Goal: Information Seeking & Learning: Stay updated

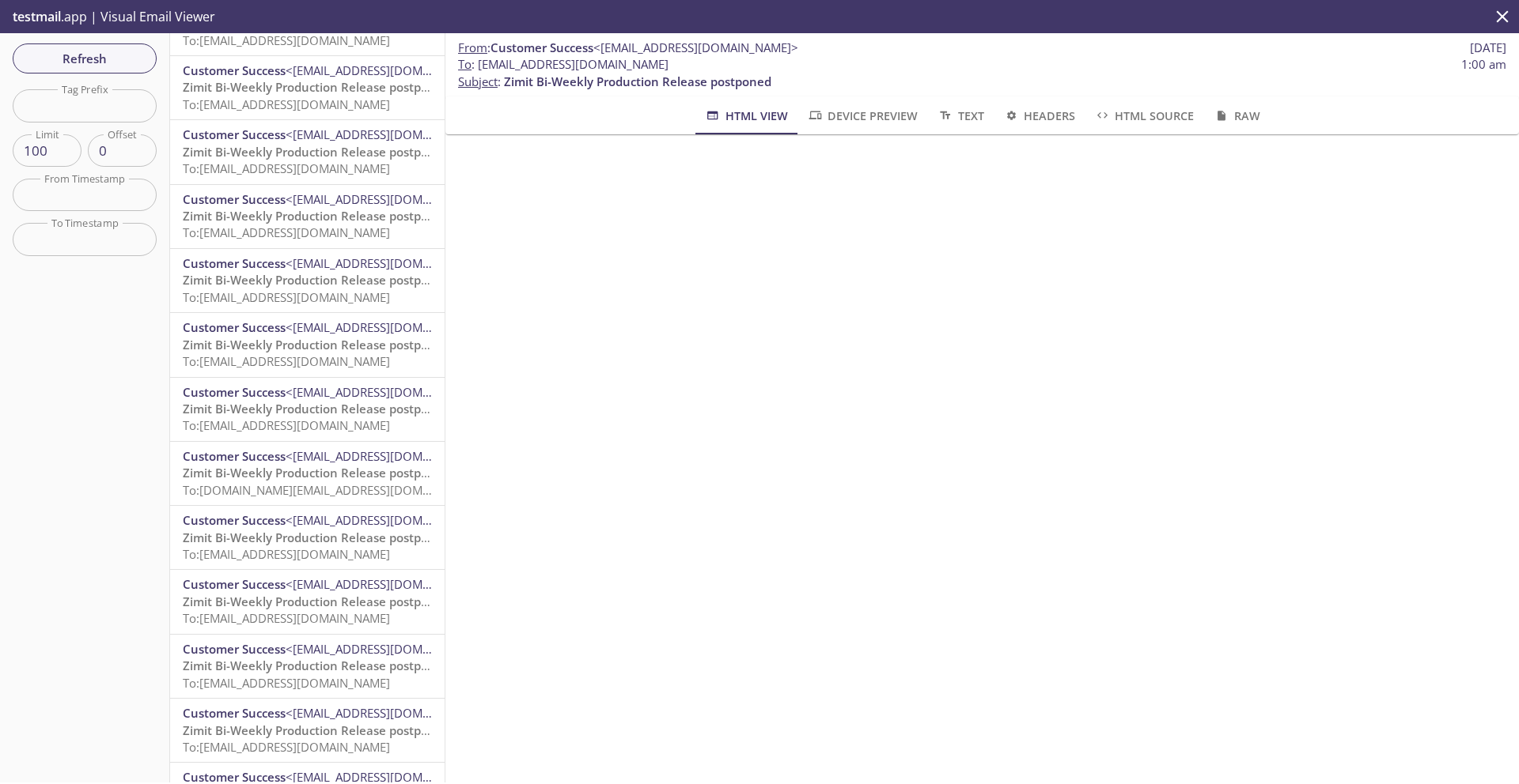
scroll to position [1917, 0]
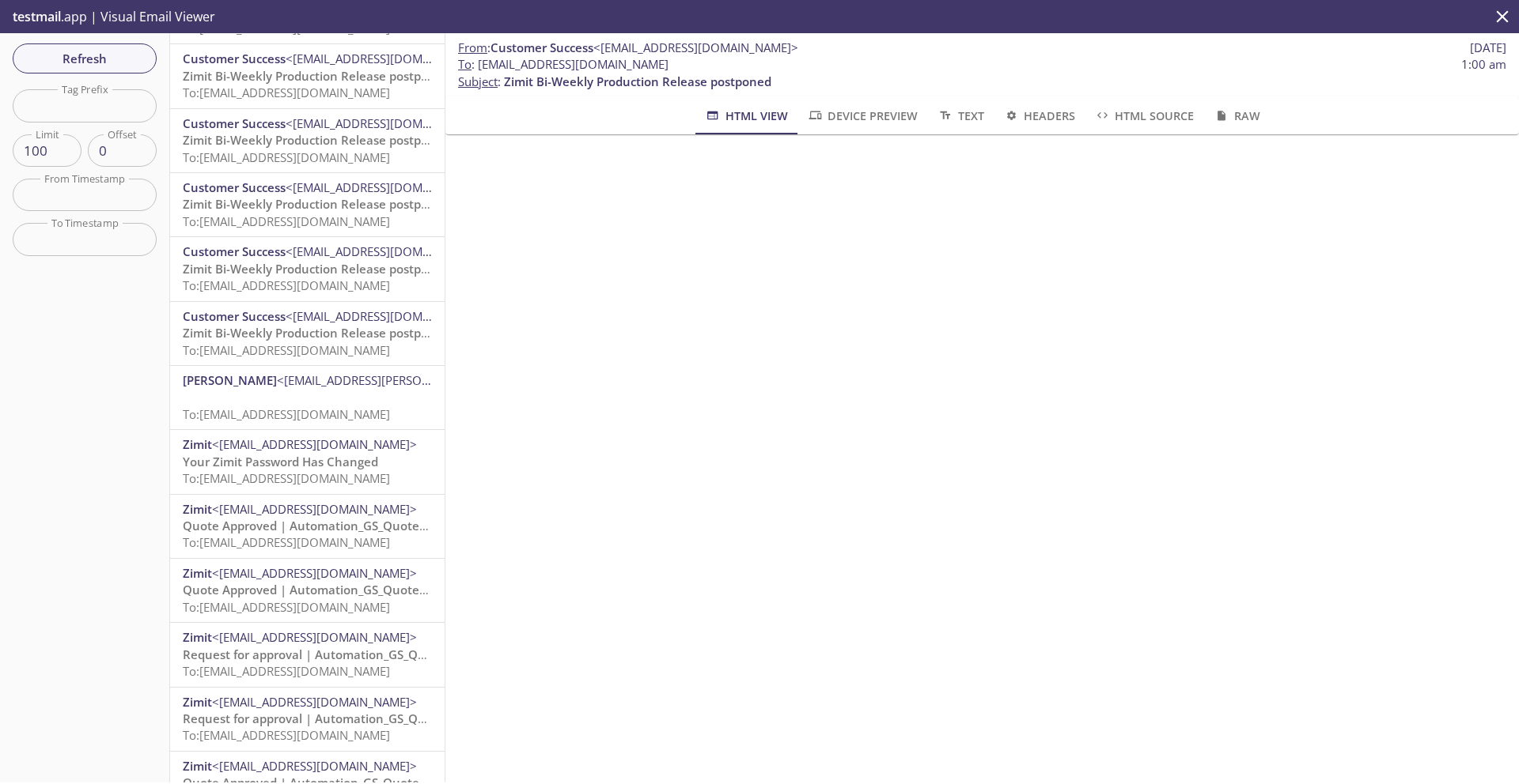
click at [267, 282] on span "To: [EMAIL_ADDRESS][DOMAIN_NAME]" at bounding box center [286, 285] width 208 height 16
click at [293, 227] on span "To: [EMAIL_ADDRESS][DOMAIN_NAME]" at bounding box center [286, 221] width 208 height 16
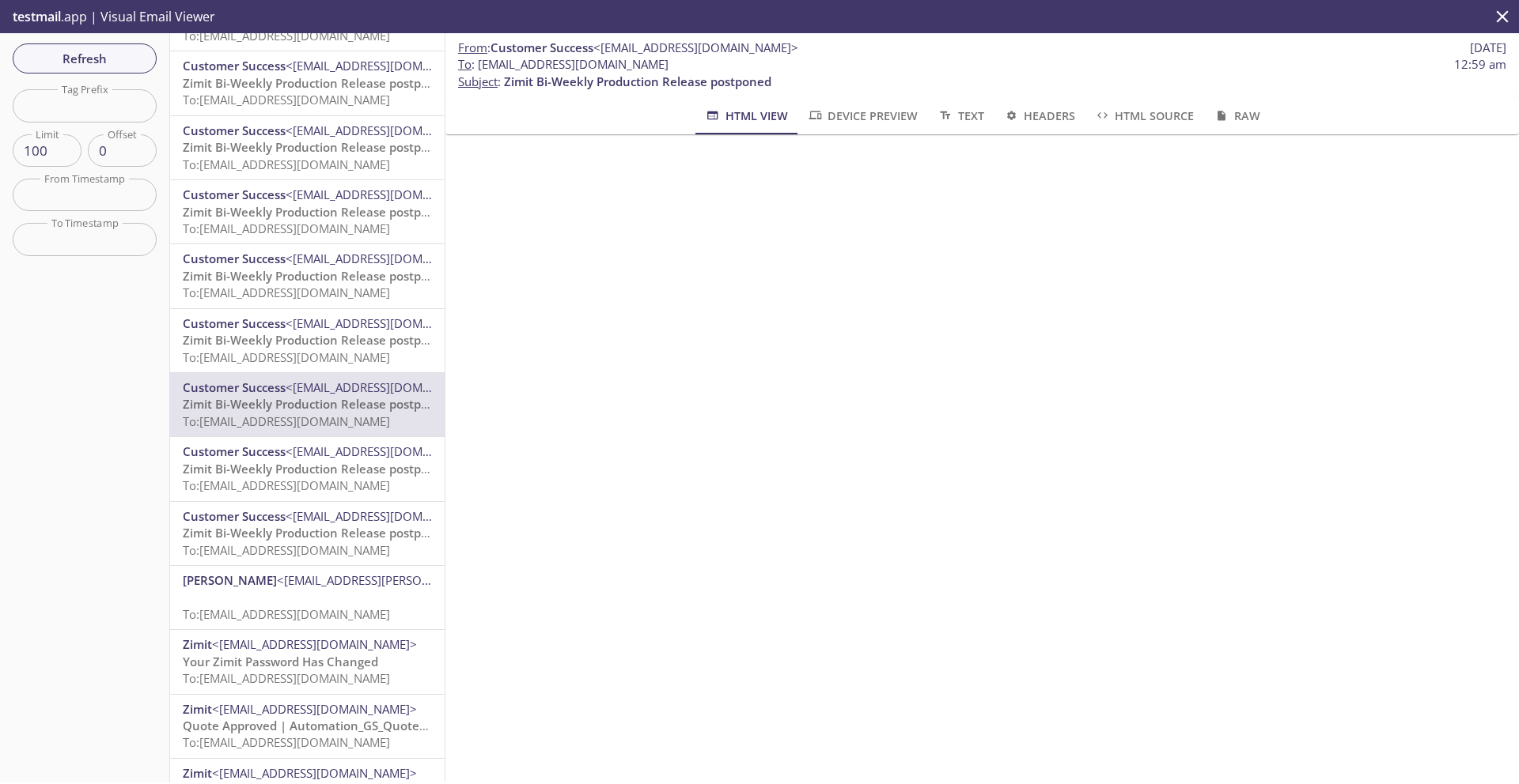
scroll to position [1715, 0]
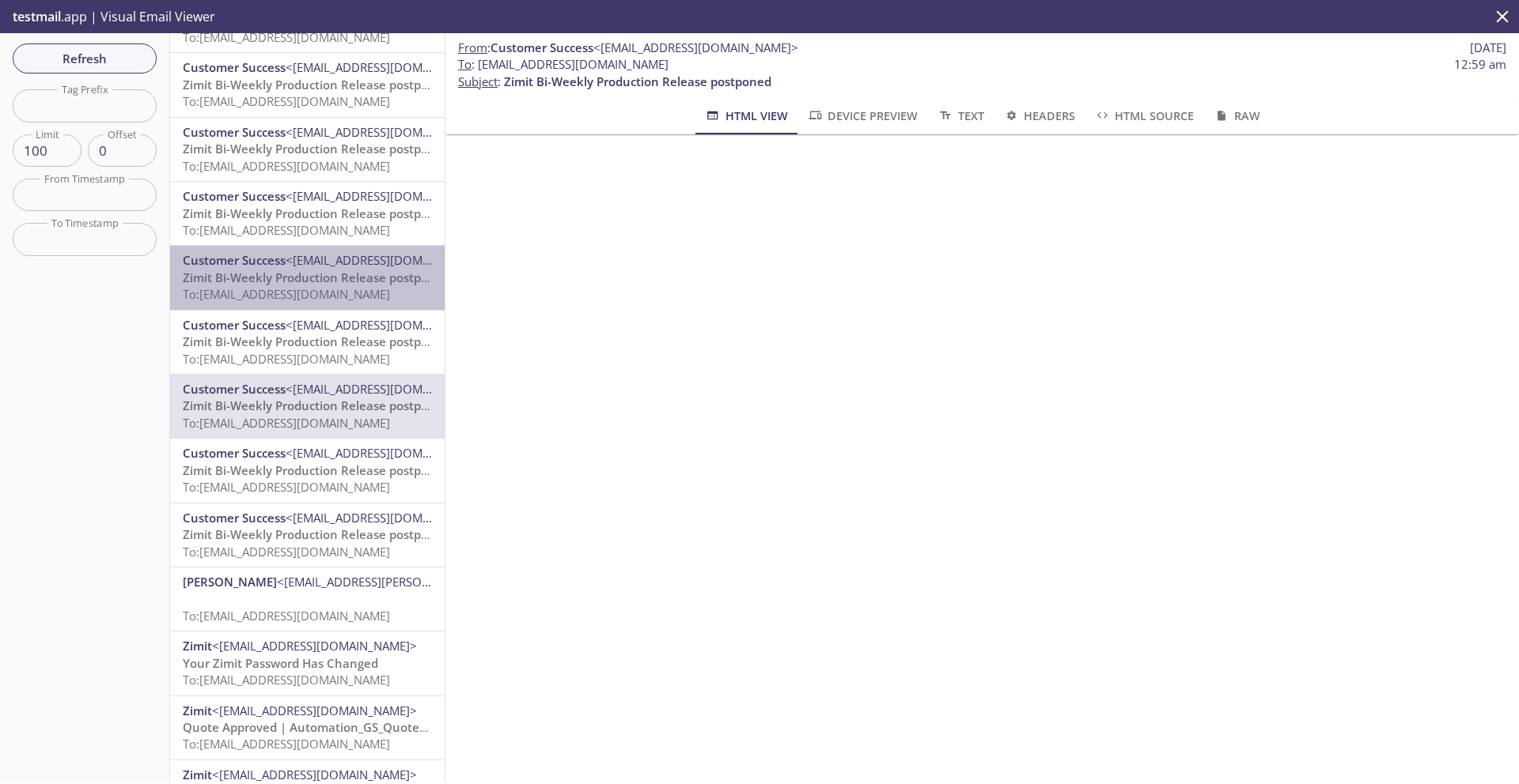
click at [299, 286] on span "To: [EMAIL_ADDRESS][DOMAIN_NAME]" at bounding box center [286, 294] width 208 height 16
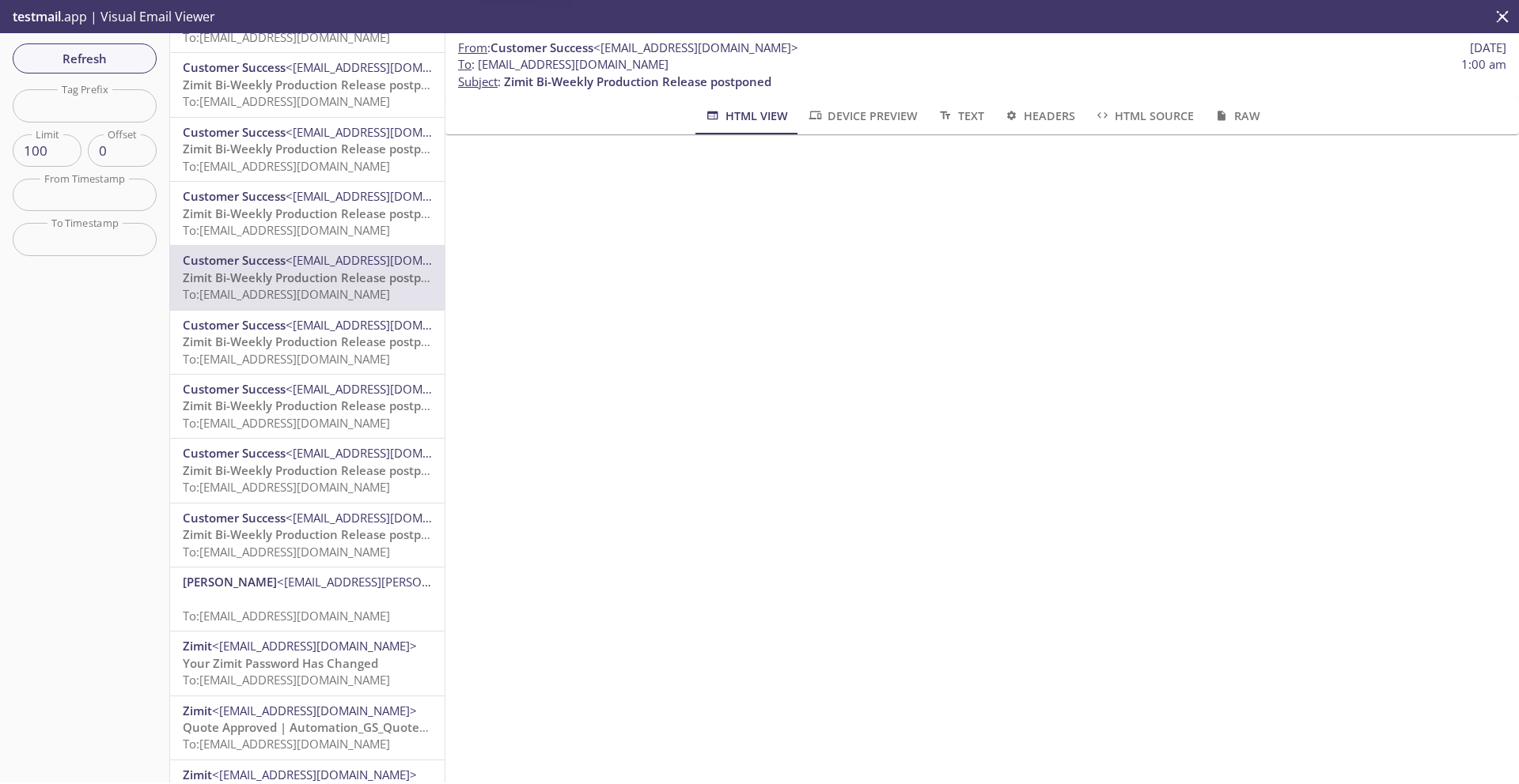
click at [301, 344] on span "Zimit Bi-Weekly Production Release postponed" at bounding box center [315, 342] width 267 height 16
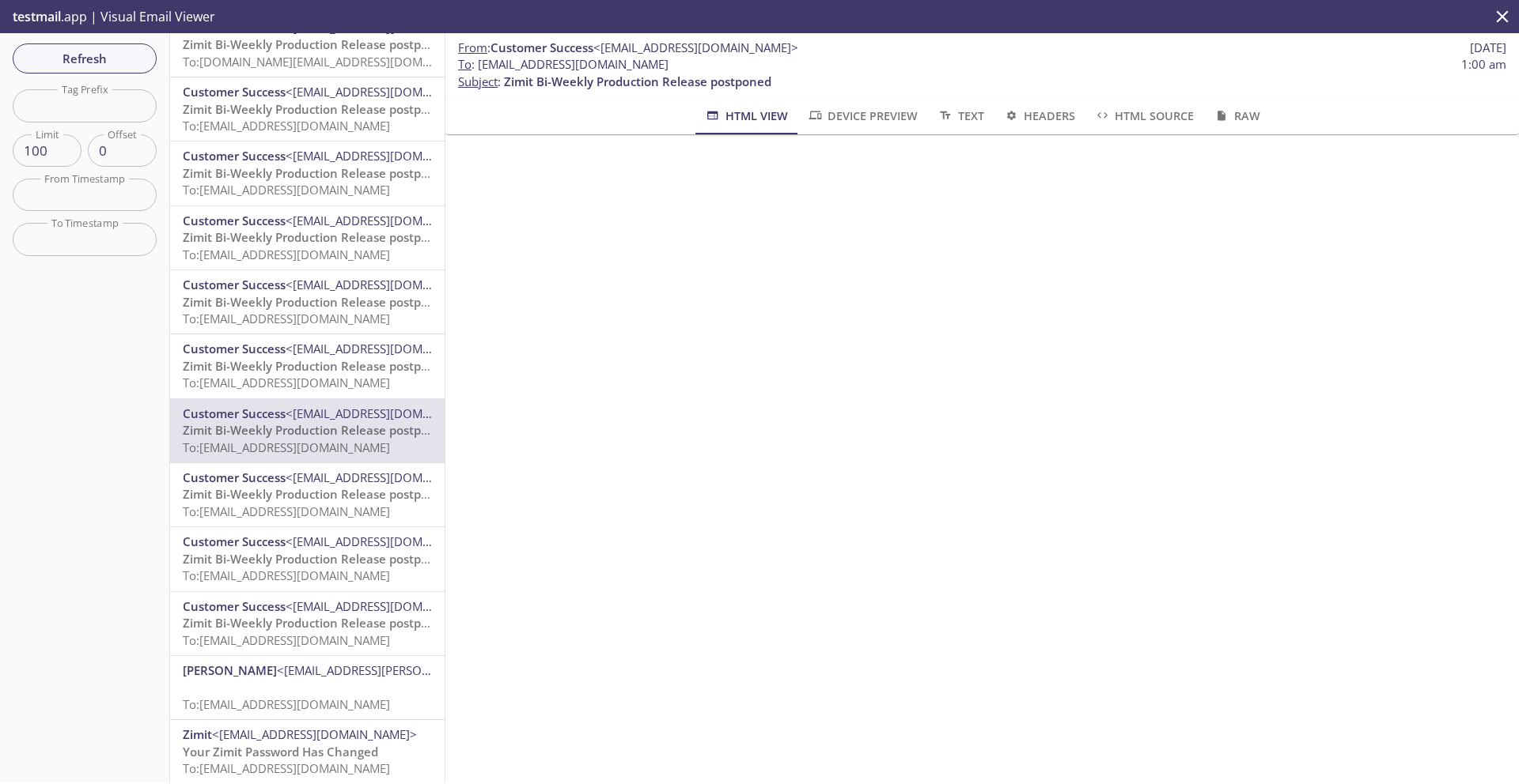
scroll to position [1624, 0]
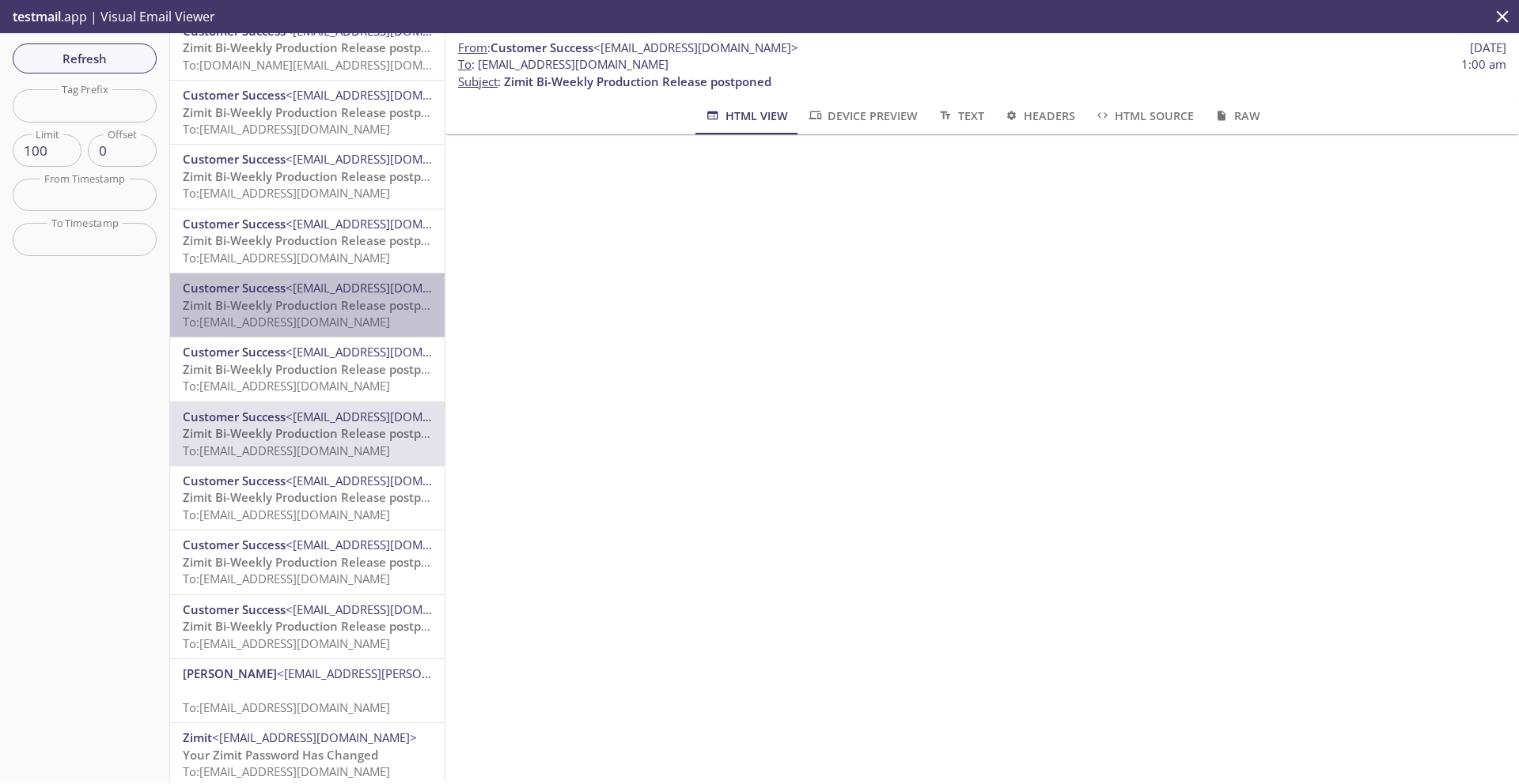
click at [309, 312] on span "Zimit Bi-Weekly Production Release postponed" at bounding box center [315, 305] width 267 height 16
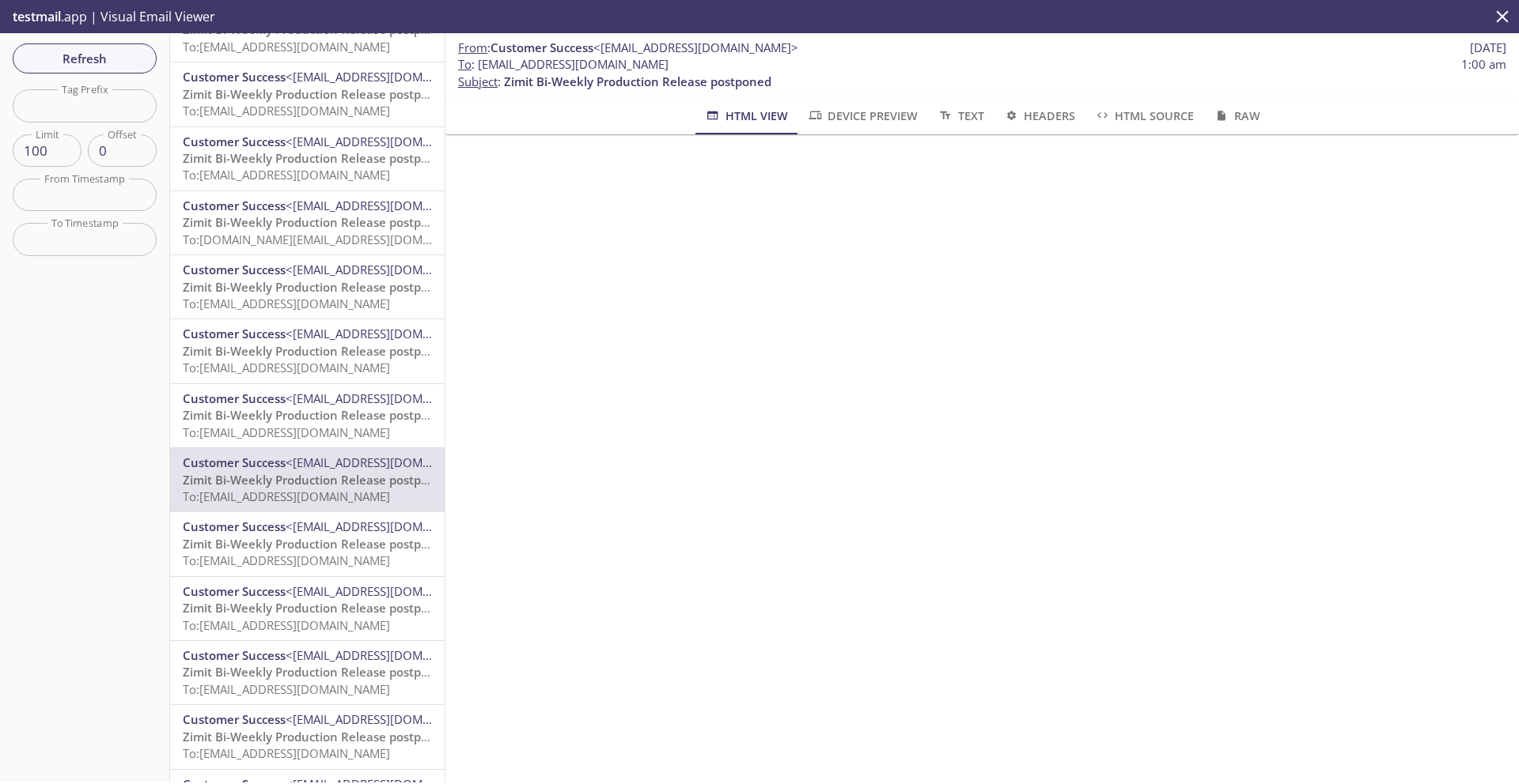
scroll to position [1192, 0]
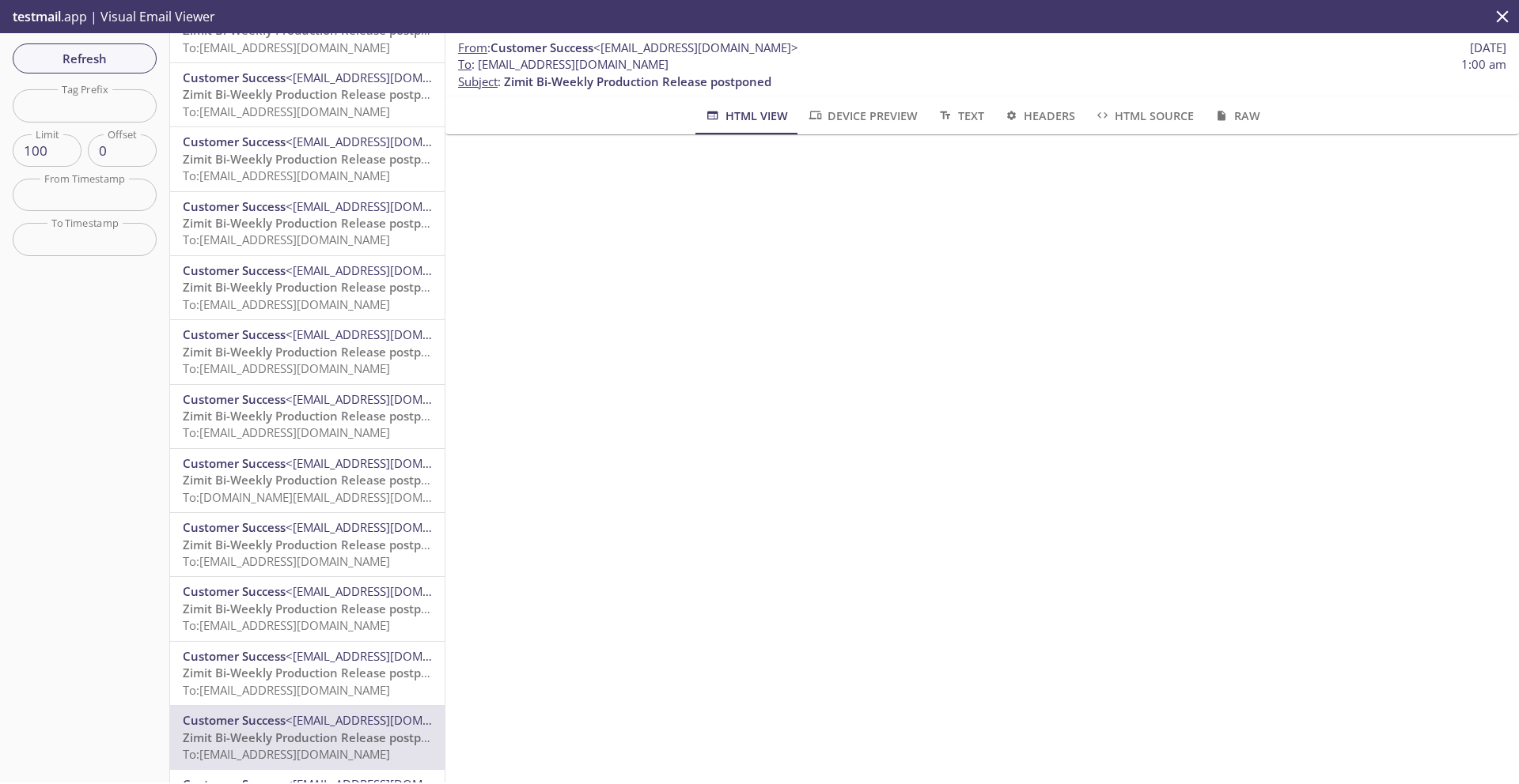
click at [309, 254] on div "Customer Success <[EMAIL_ADDRESS][DOMAIN_NAME]> Zimit Bi-Weekly Production Rele…" at bounding box center [307, 223] width 275 height 63
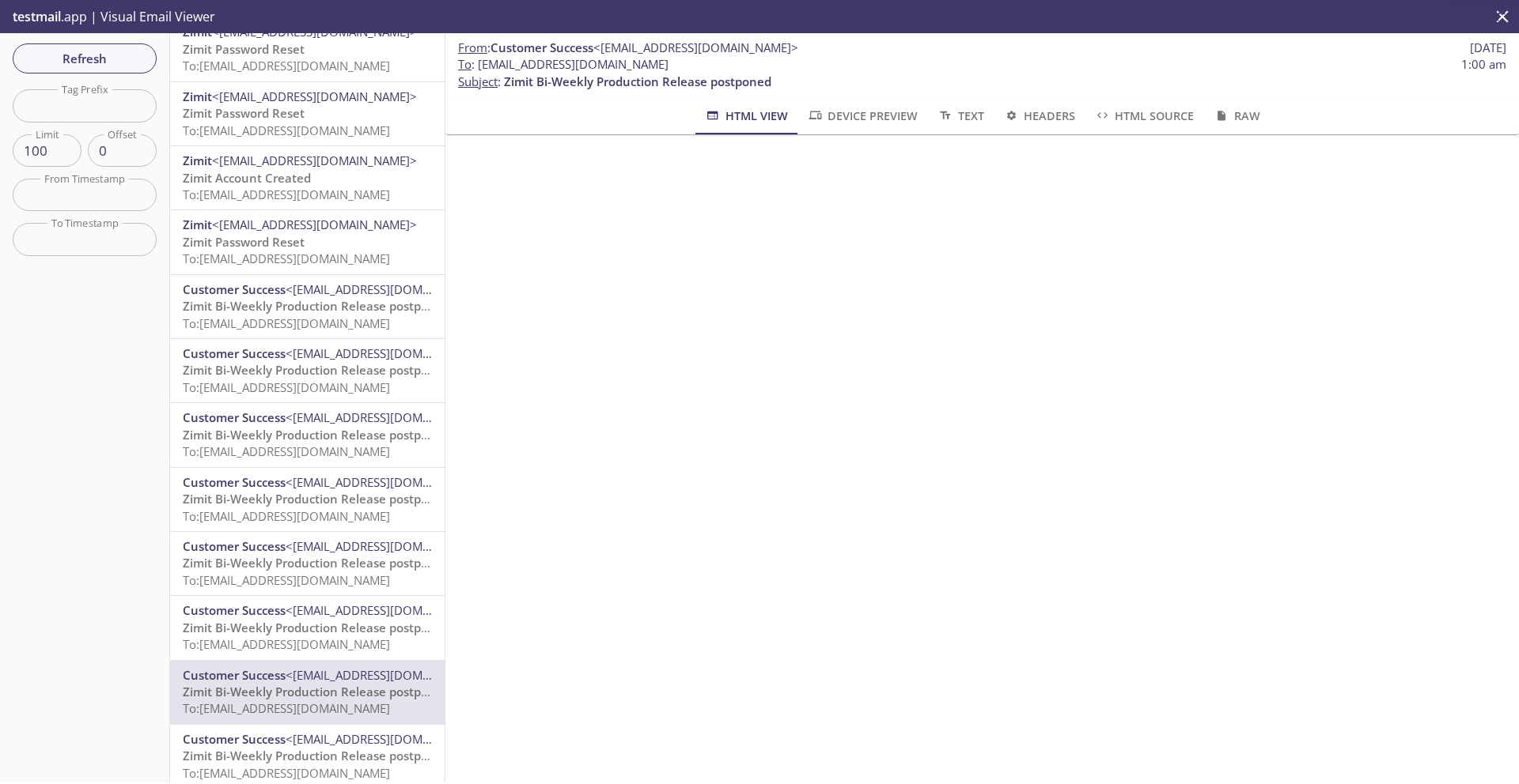
scroll to position [675, 0]
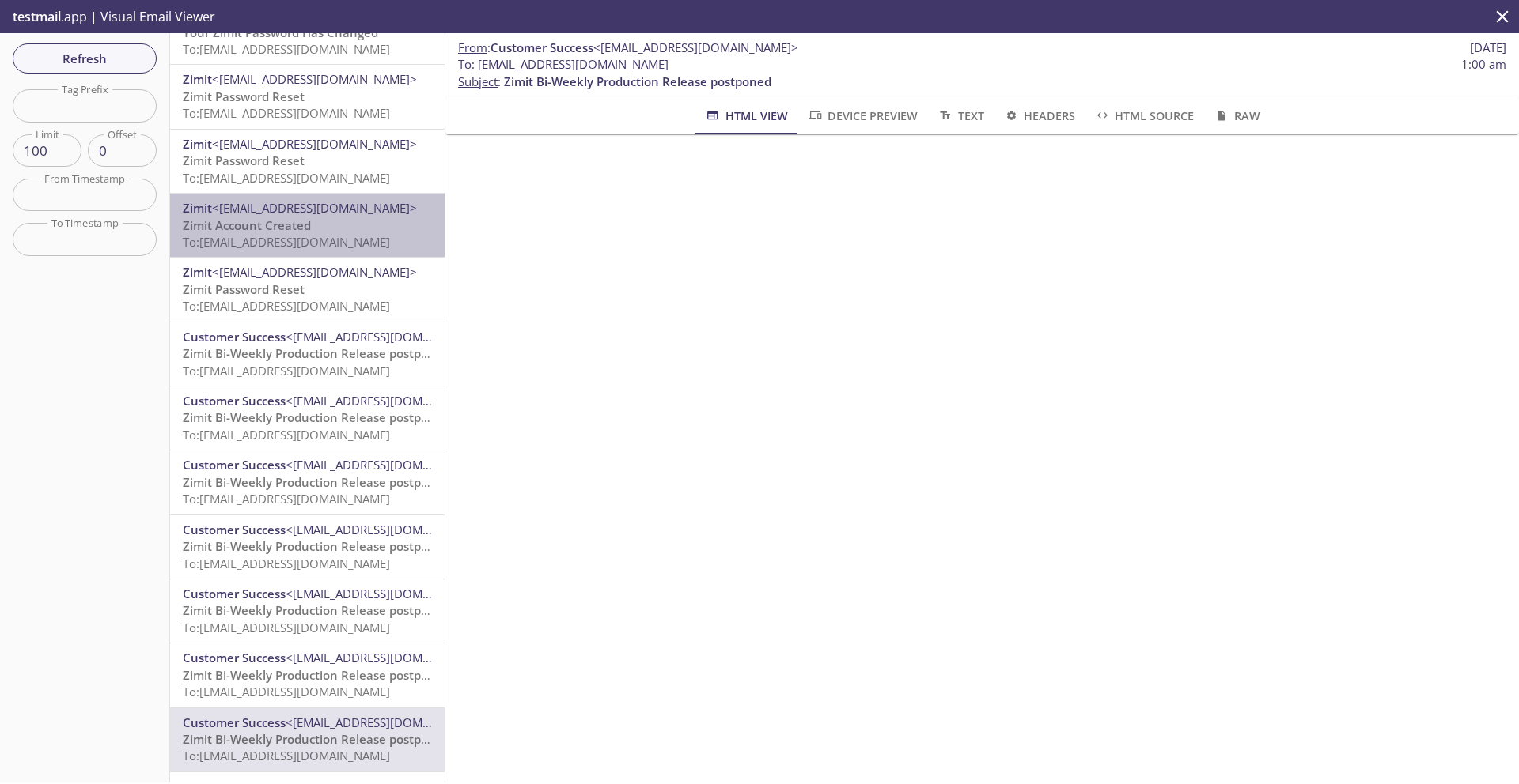
click at [310, 240] on span "To: [EMAIL_ADDRESS][DOMAIN_NAME]" at bounding box center [286, 242] width 208 height 16
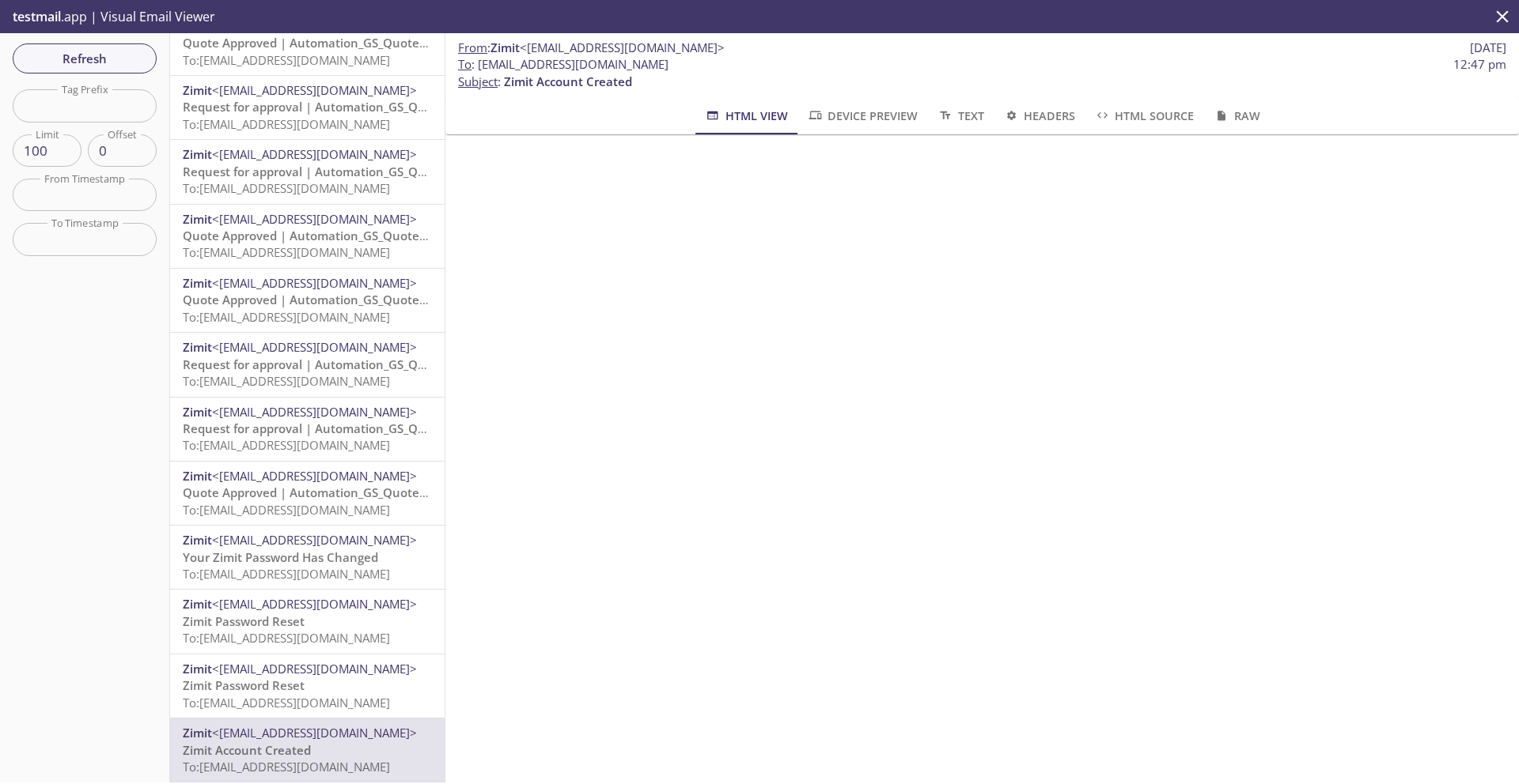
scroll to position [148, 0]
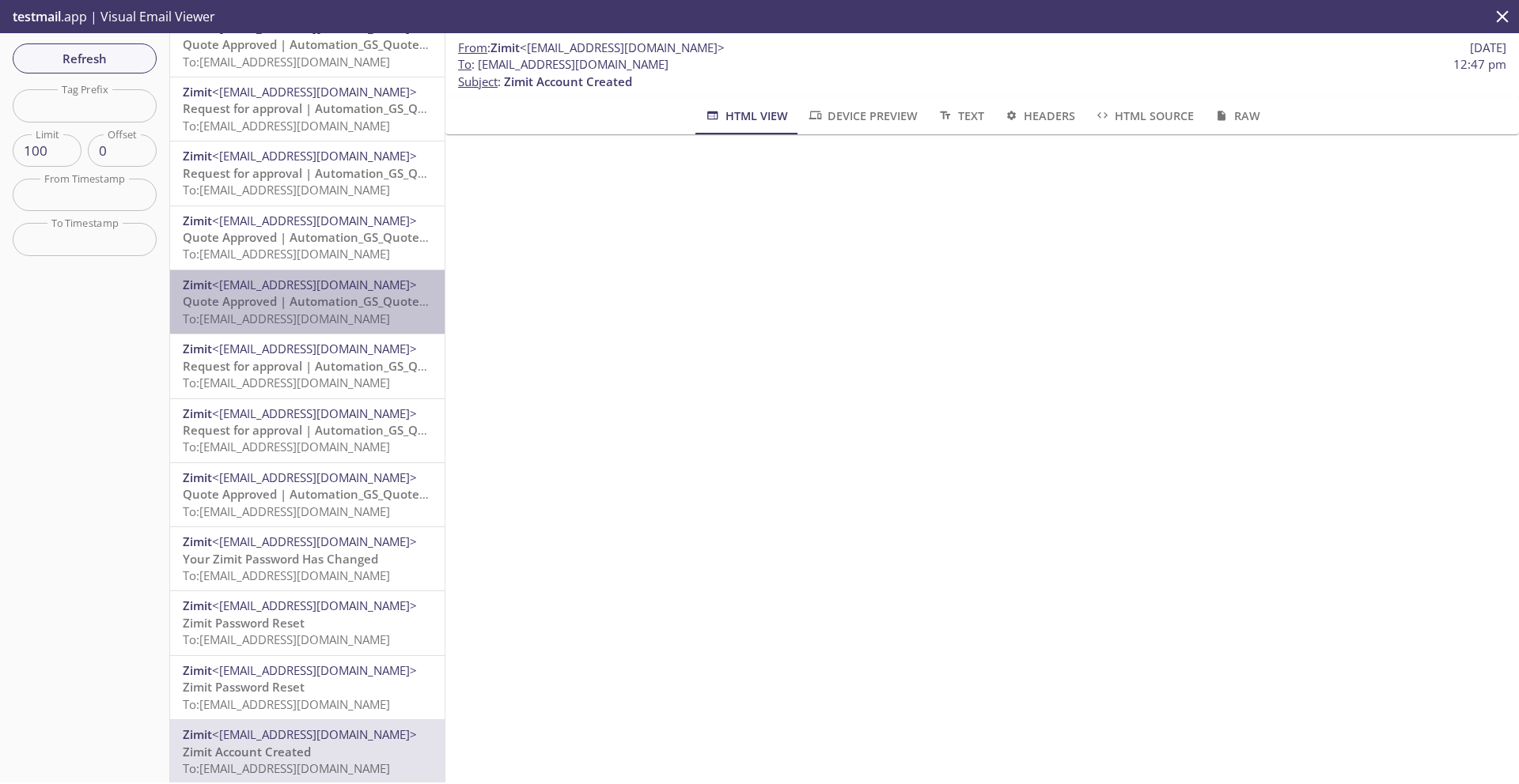
click at [324, 295] on span "Quote Approved | Automation_GS_Quotecuypd" at bounding box center [317, 301] width 271 height 16
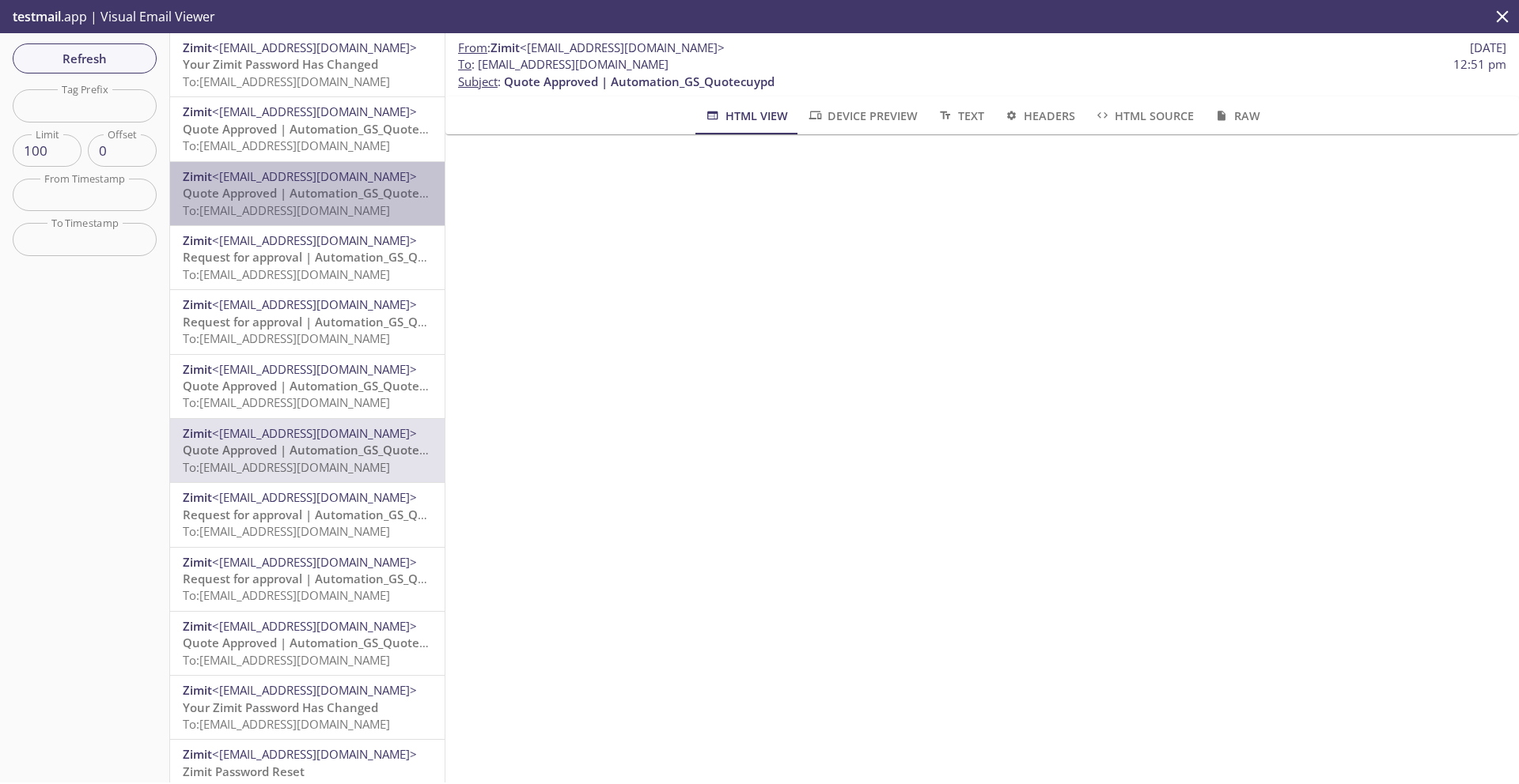
click at [327, 206] on span "To: [EMAIL_ADDRESS][DOMAIN_NAME]" at bounding box center [286, 211] width 208 height 16
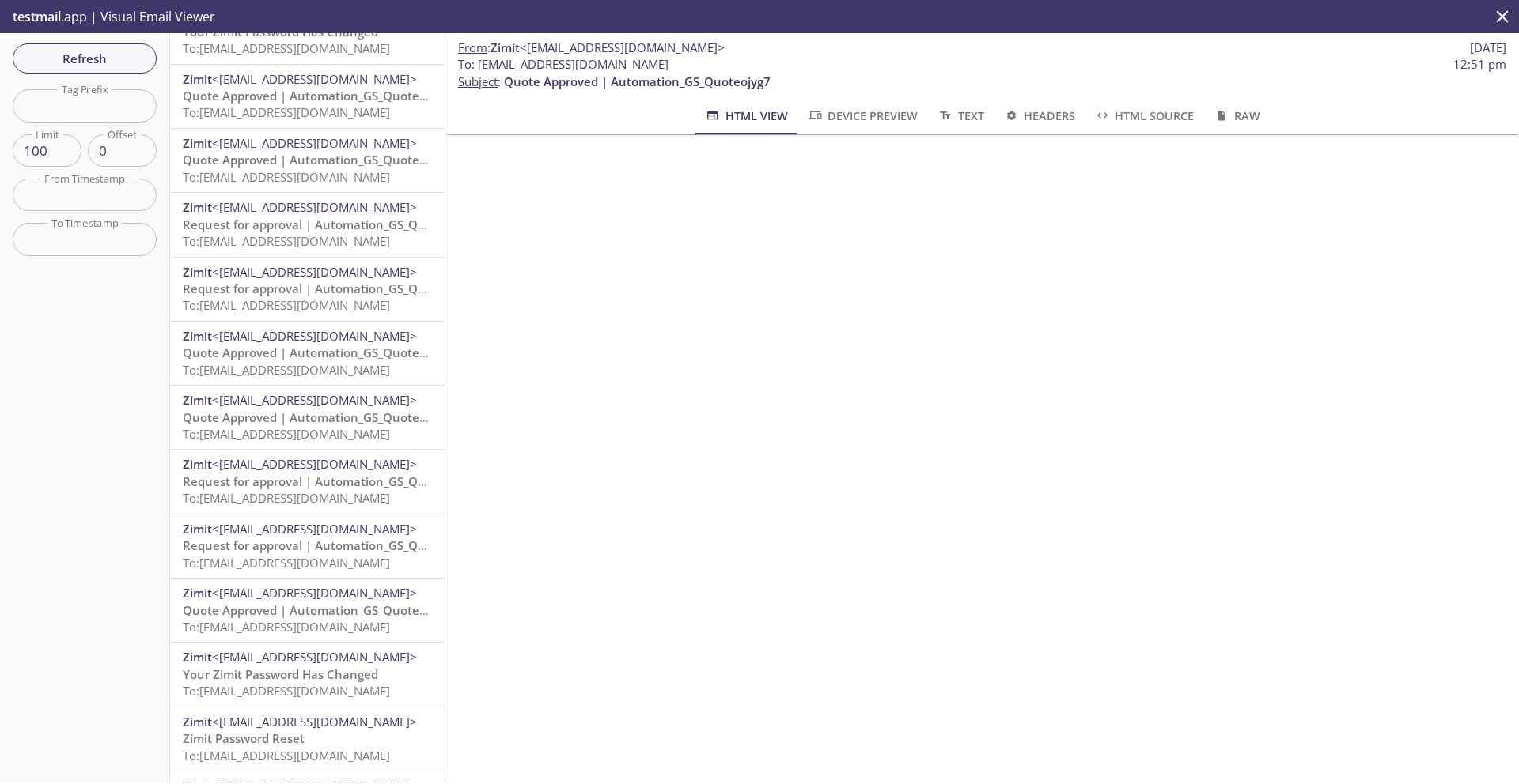
scroll to position [2990, 0]
click at [294, 404] on span "<[EMAIL_ADDRESS][DOMAIN_NAME]>" at bounding box center [314, 400] width 205 height 16
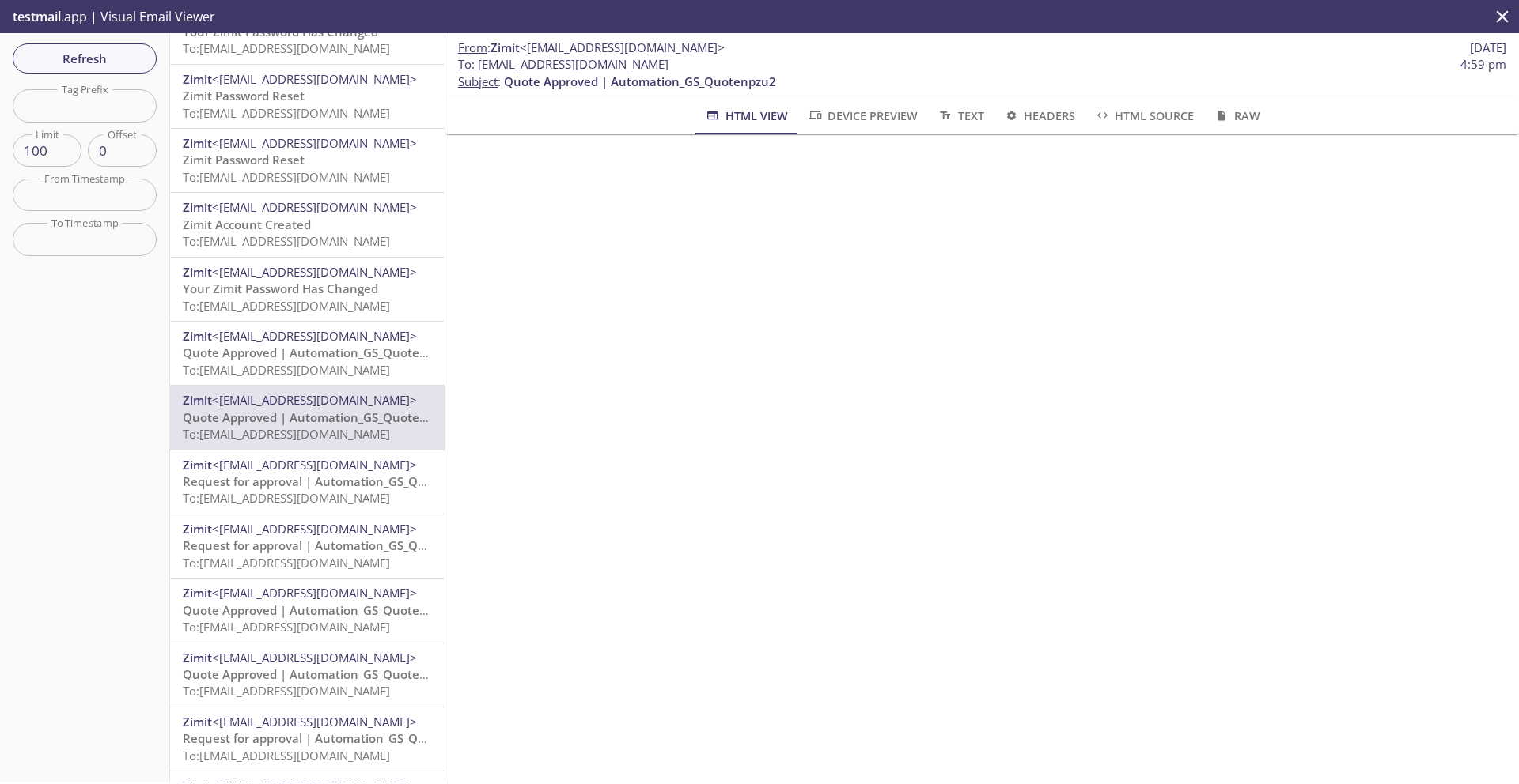
click at [298, 365] on span "To: [EMAIL_ADDRESS][DOMAIN_NAME]" at bounding box center [286, 370] width 208 height 16
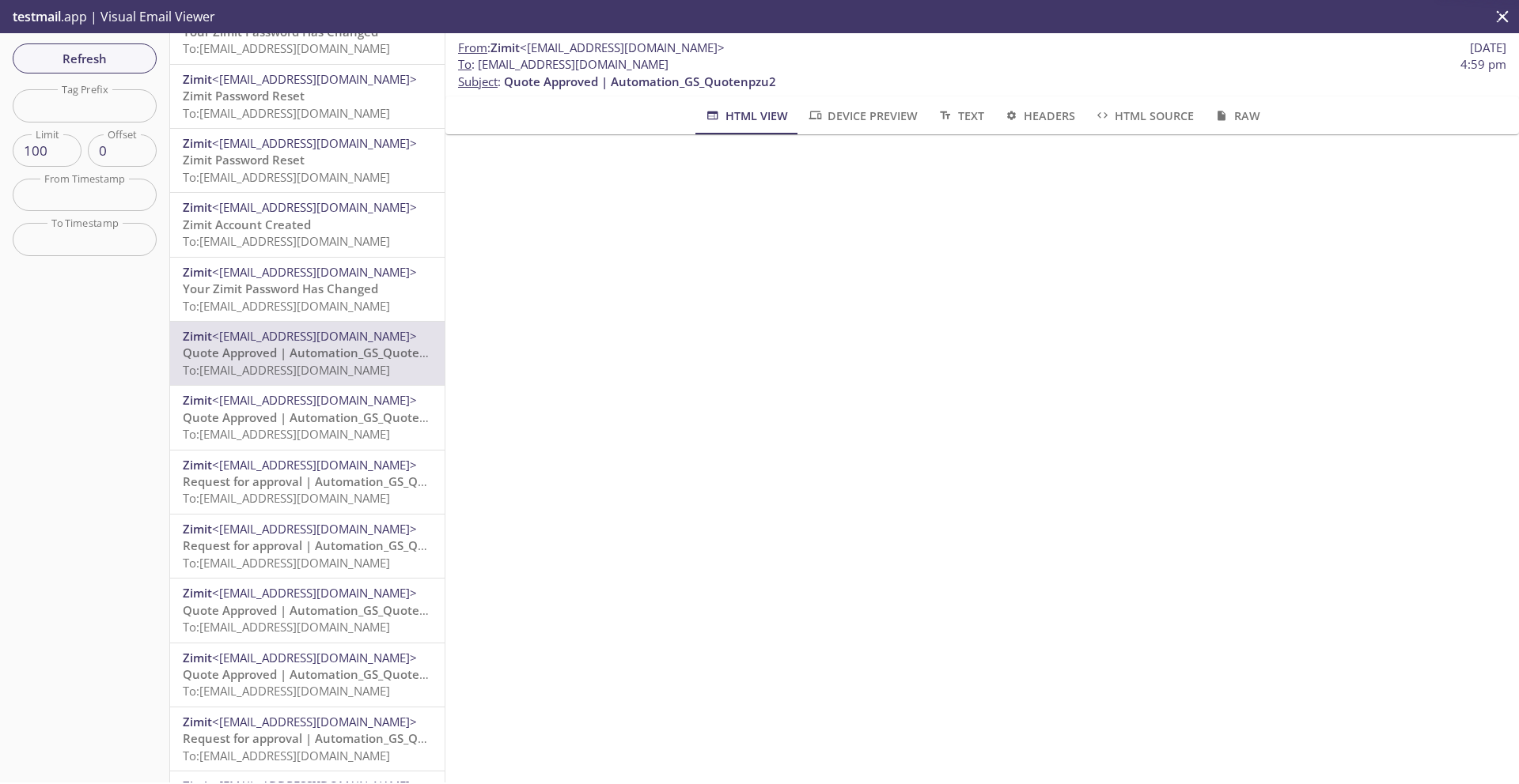
click at [299, 299] on span "To: [EMAIL_ADDRESS][DOMAIN_NAME]" at bounding box center [286, 306] width 208 height 16
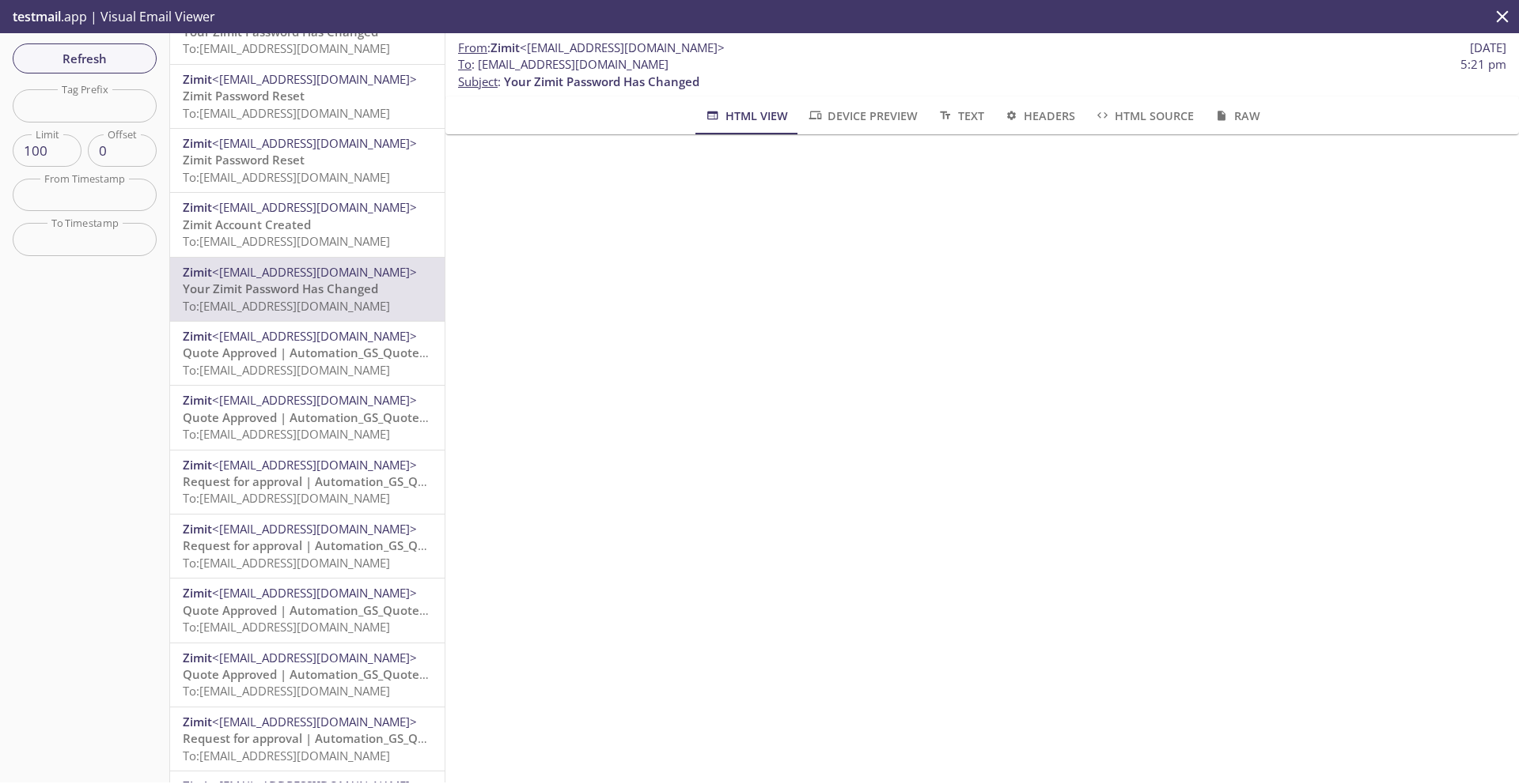
click at [307, 212] on span "<[EMAIL_ADDRESS][DOMAIN_NAME]>" at bounding box center [314, 207] width 205 height 16
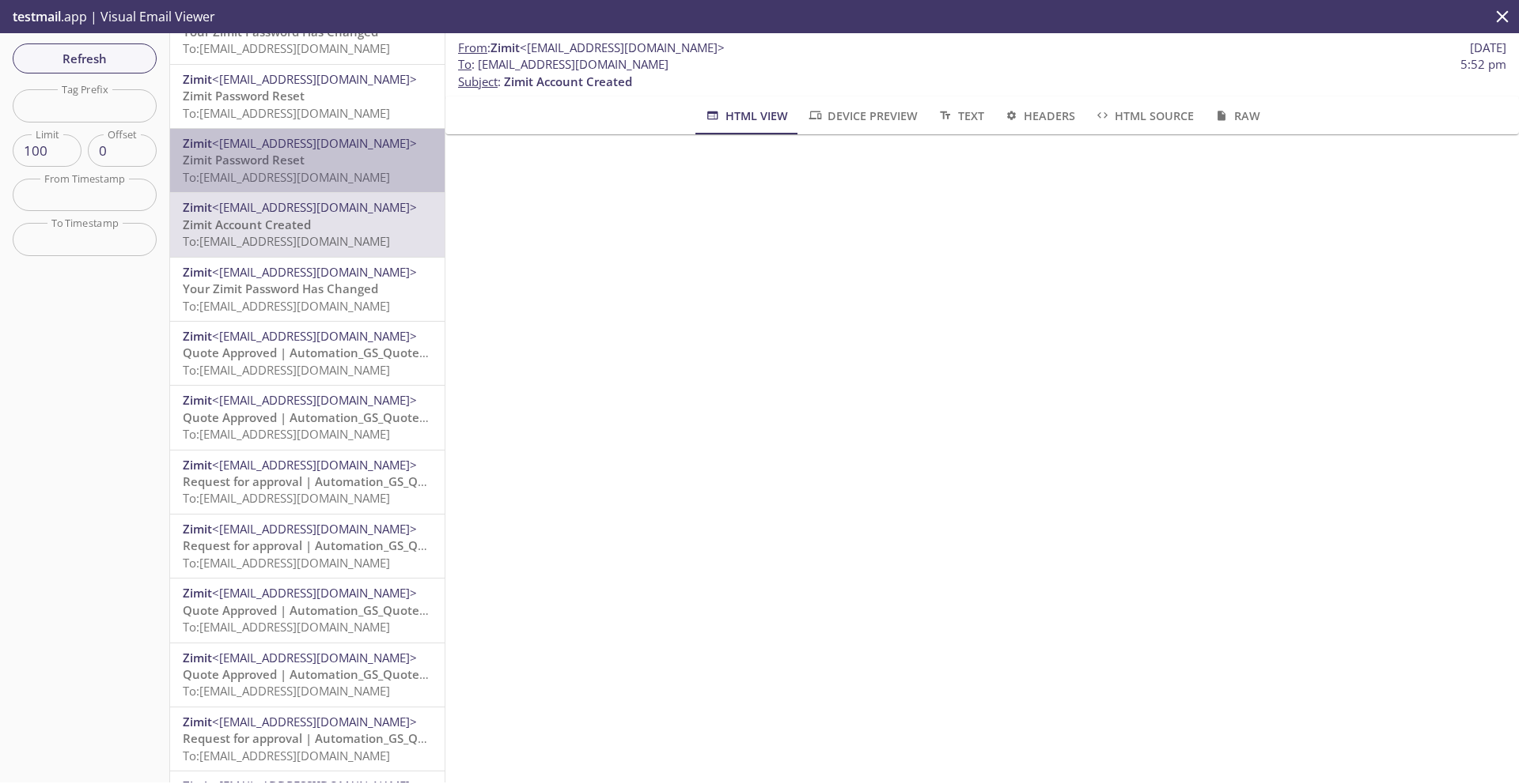
click at [310, 190] on div "Zimit <[EMAIL_ADDRESS][DOMAIN_NAME]> Zimit Password Reset To: [EMAIL_ADDRESS][D…" at bounding box center [307, 160] width 275 height 63
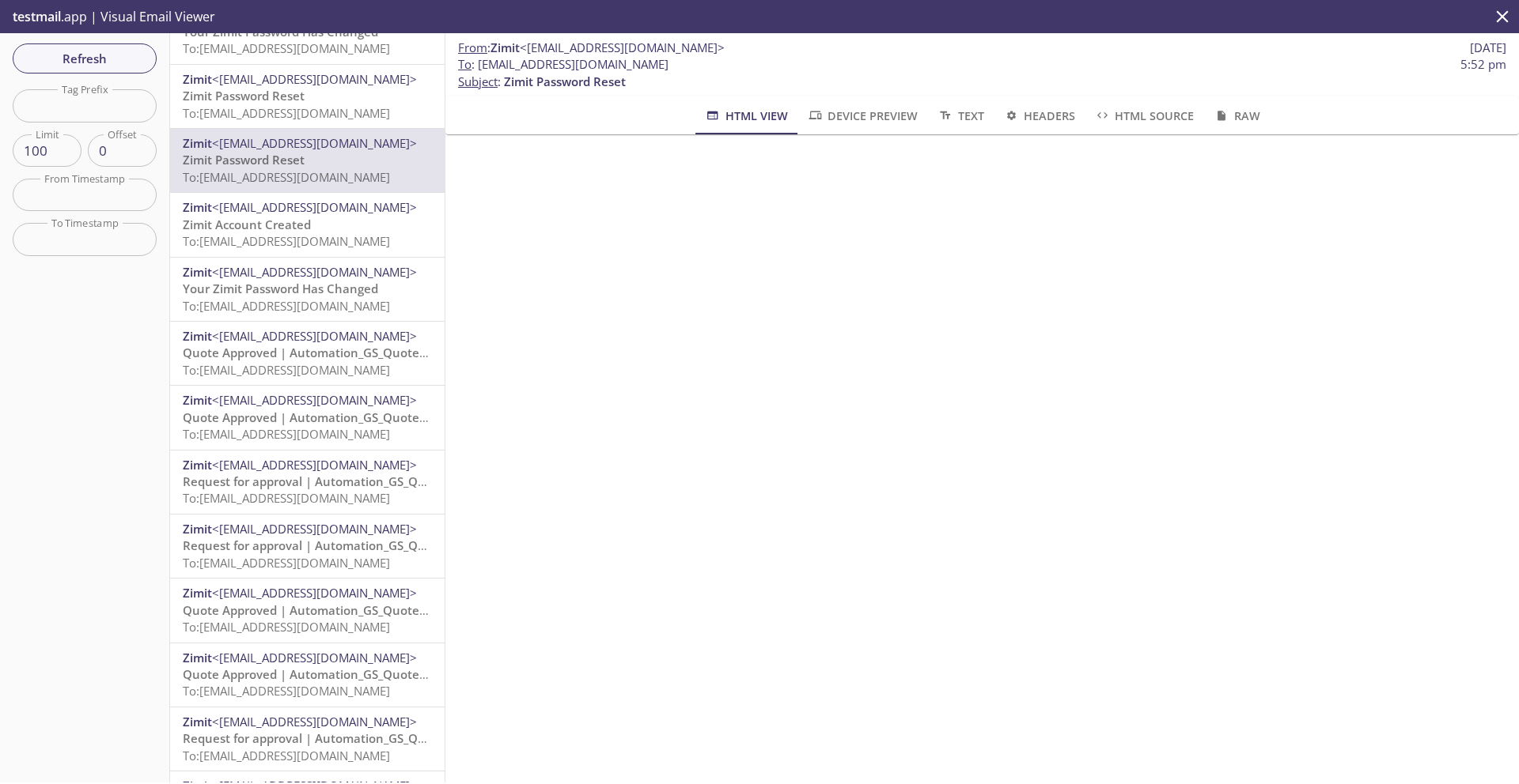
click at [312, 126] on div "Zimit <[EMAIL_ADDRESS][DOMAIN_NAME]> Zimit Password Reset To: [EMAIL_ADDRESS][D…" at bounding box center [307, 96] width 275 height 63
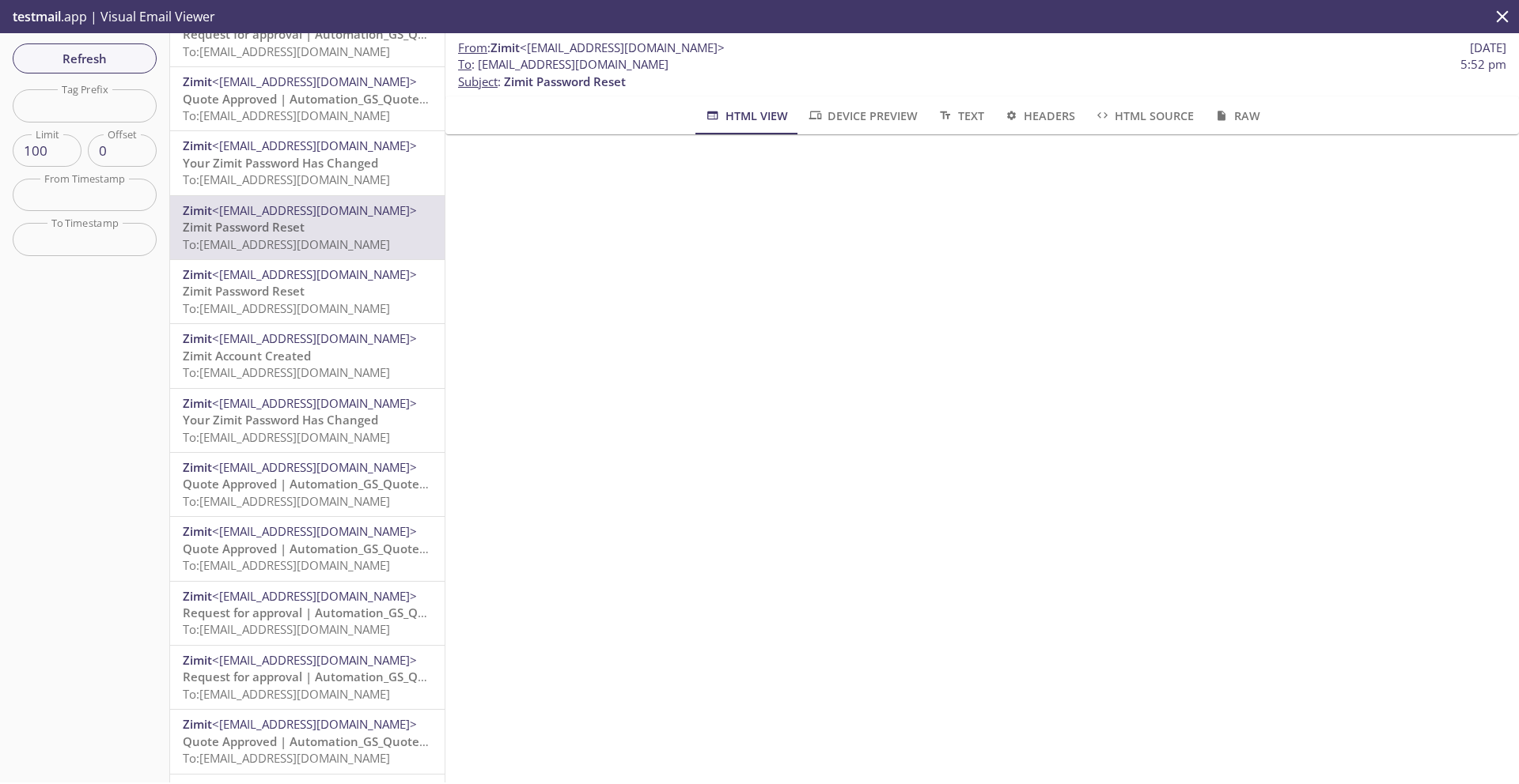
scroll to position [2834, 0]
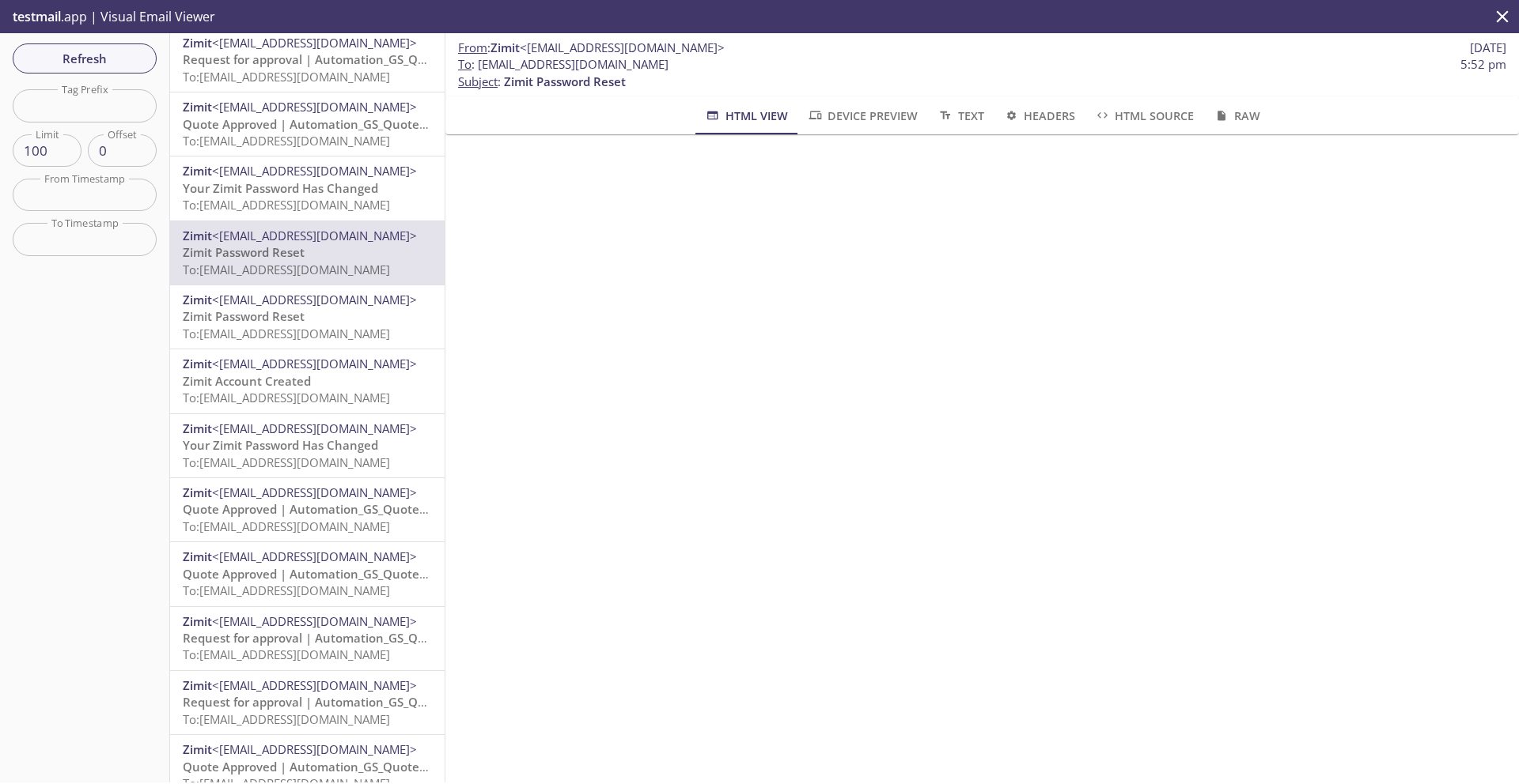
click at [296, 202] on span "To: [EMAIL_ADDRESS][DOMAIN_NAME]" at bounding box center [286, 205] width 208 height 16
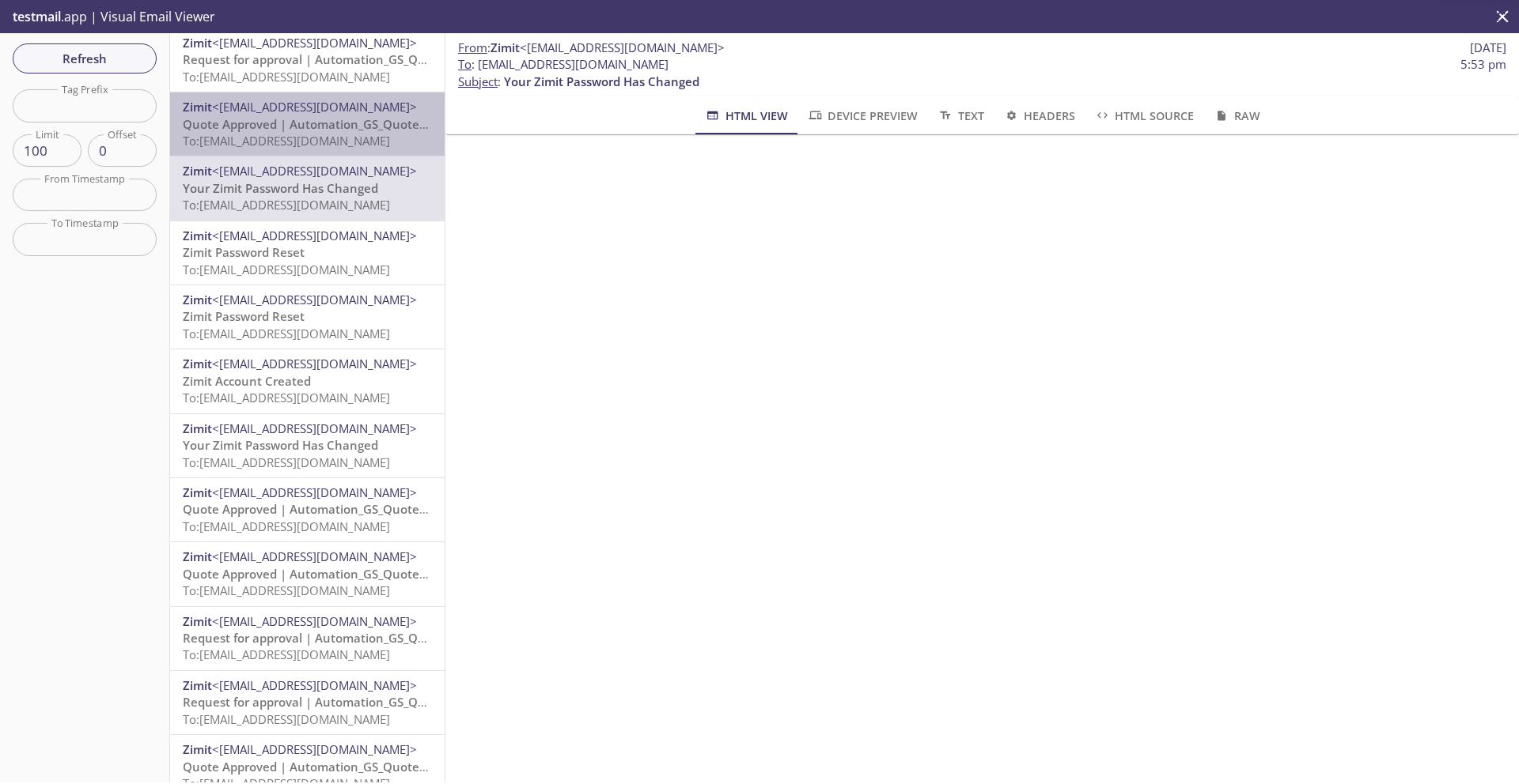
click at [305, 147] on span "To: [EMAIL_ADDRESS][DOMAIN_NAME]" at bounding box center [286, 141] width 208 height 16
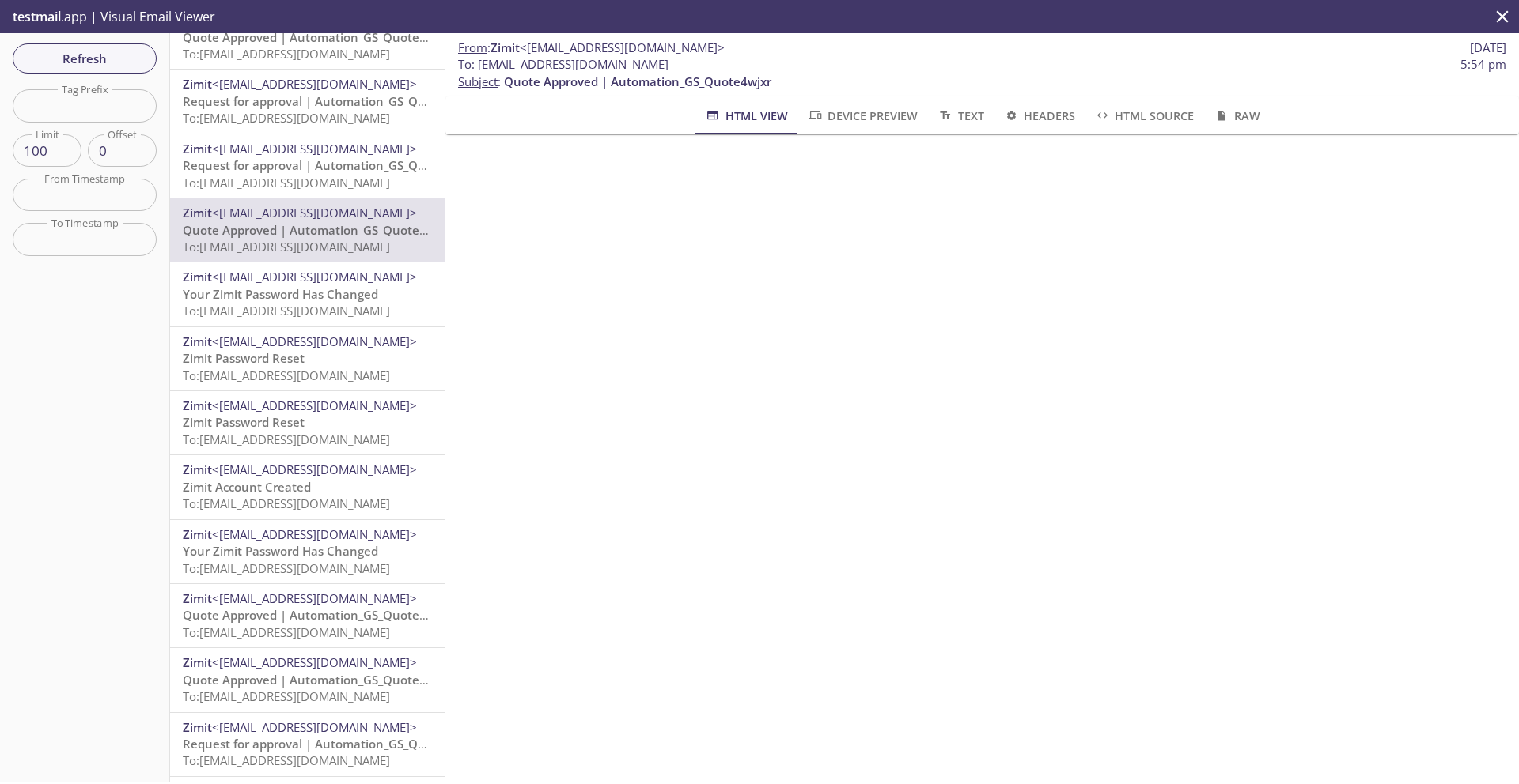
scroll to position [2711, 0]
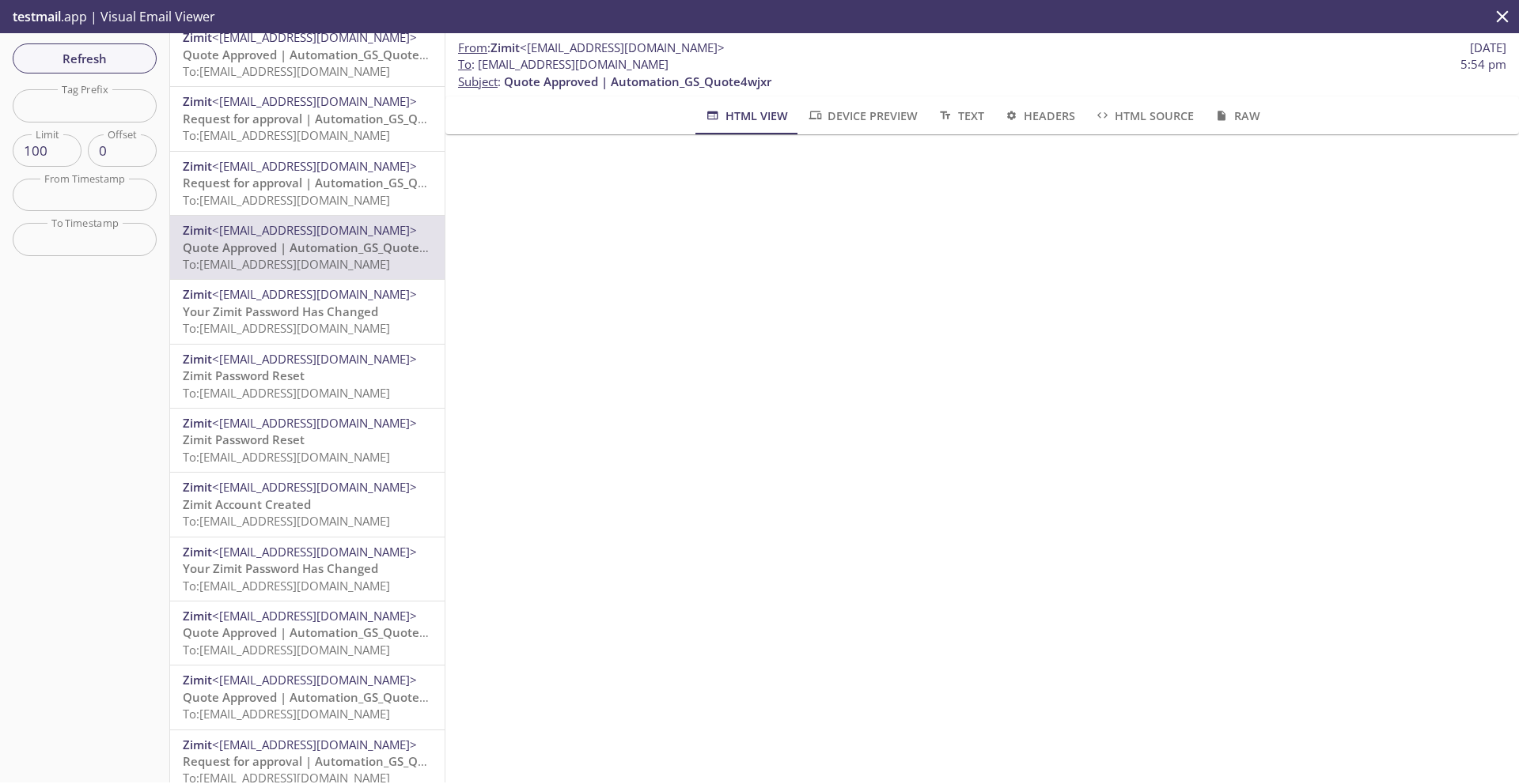
click at [290, 192] on span "To: [EMAIL_ADDRESS][DOMAIN_NAME]" at bounding box center [286, 200] width 208 height 16
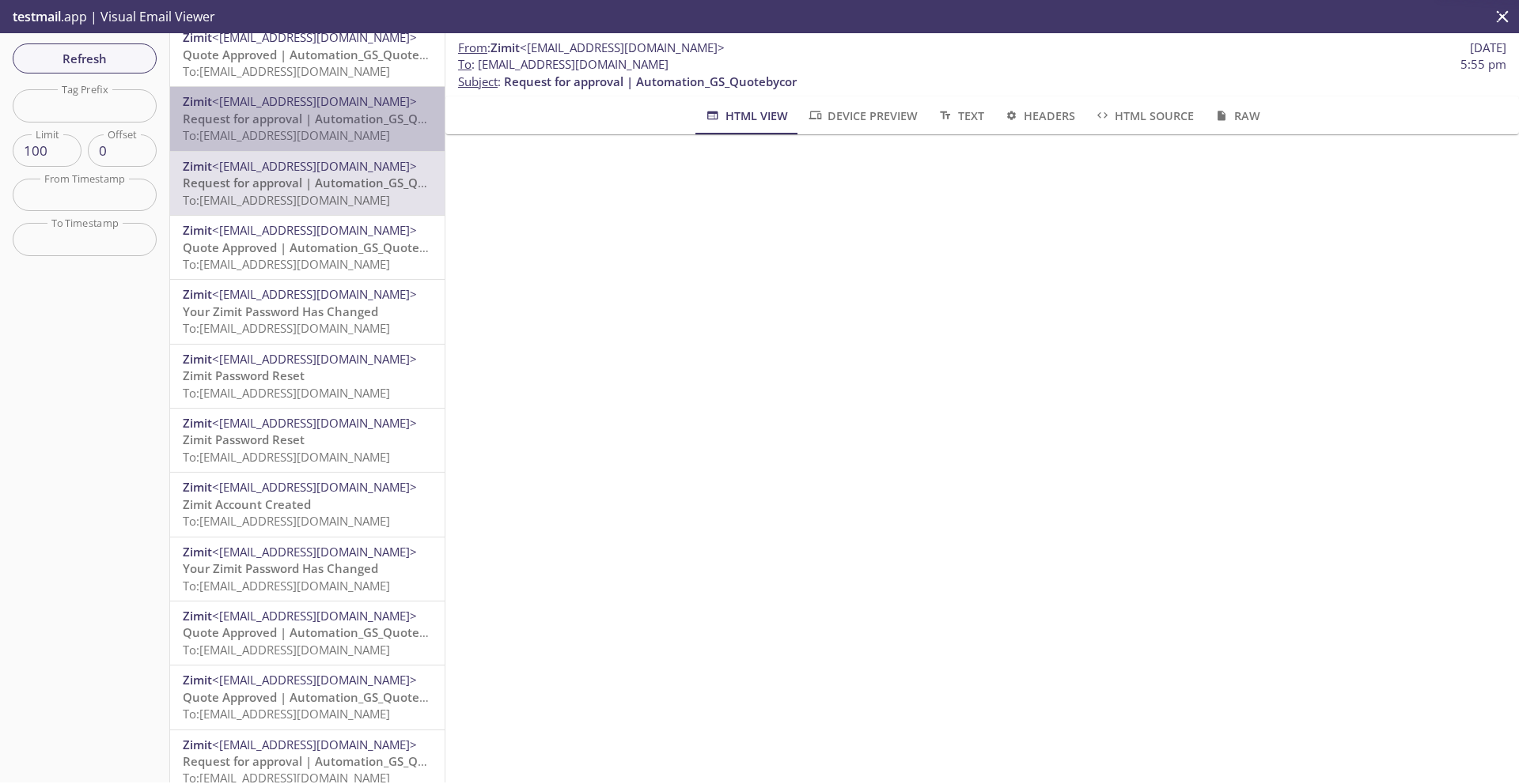
click at [303, 128] on span "To: [EMAIL_ADDRESS][DOMAIN_NAME]" at bounding box center [286, 135] width 208 height 16
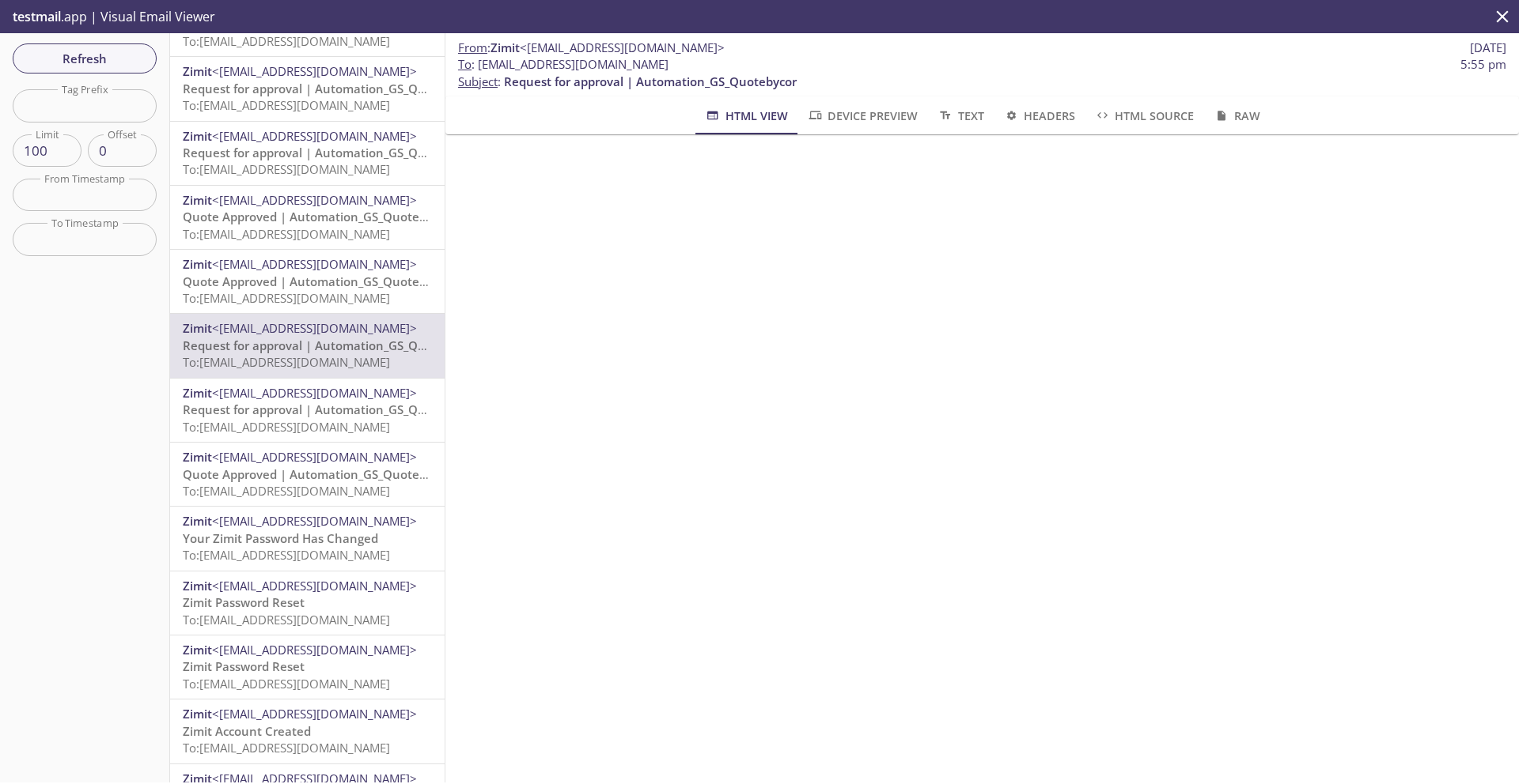
scroll to position [2465, 0]
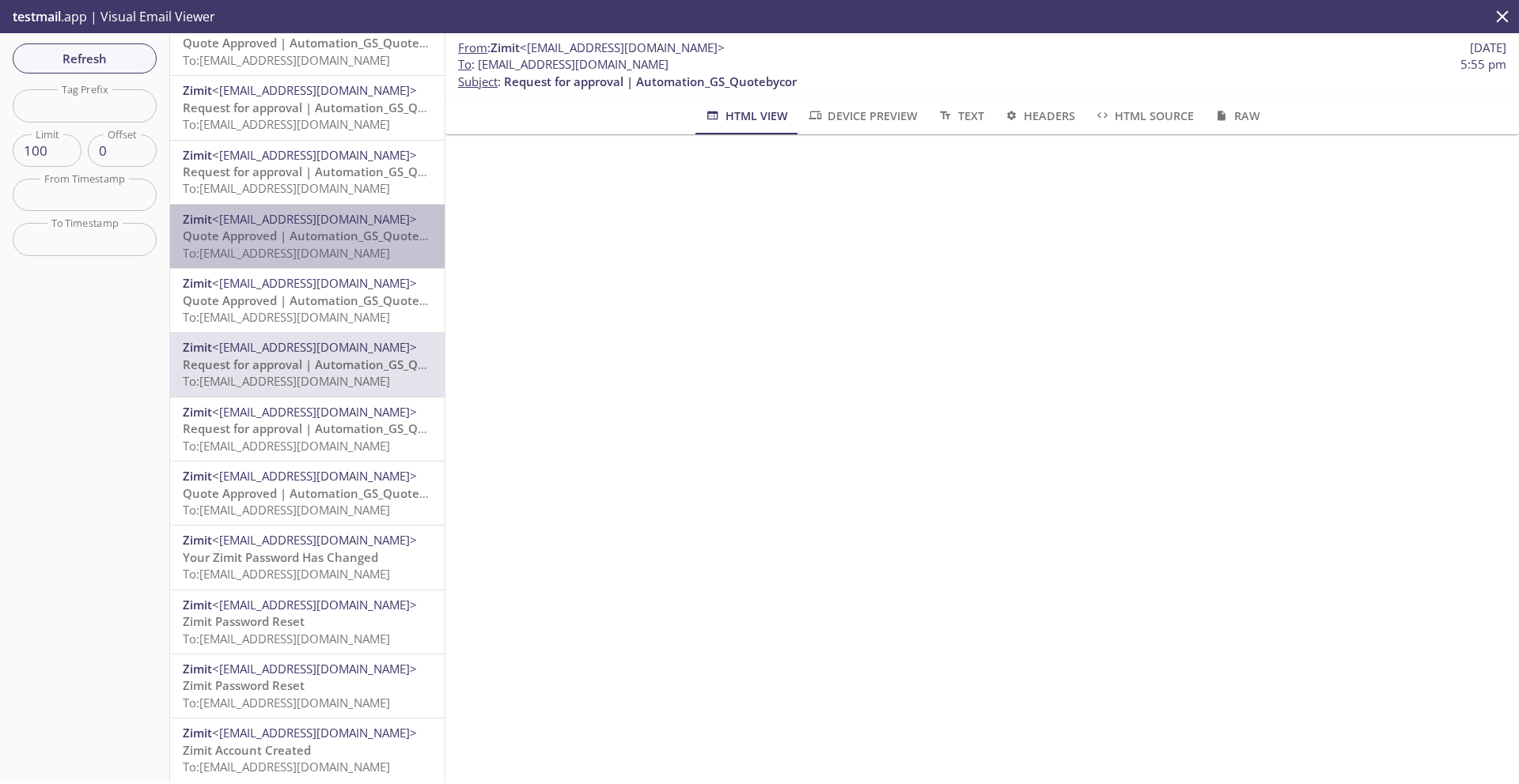
click at [280, 225] on span "<[EMAIL_ADDRESS][DOMAIN_NAME]>" at bounding box center [314, 219] width 205 height 16
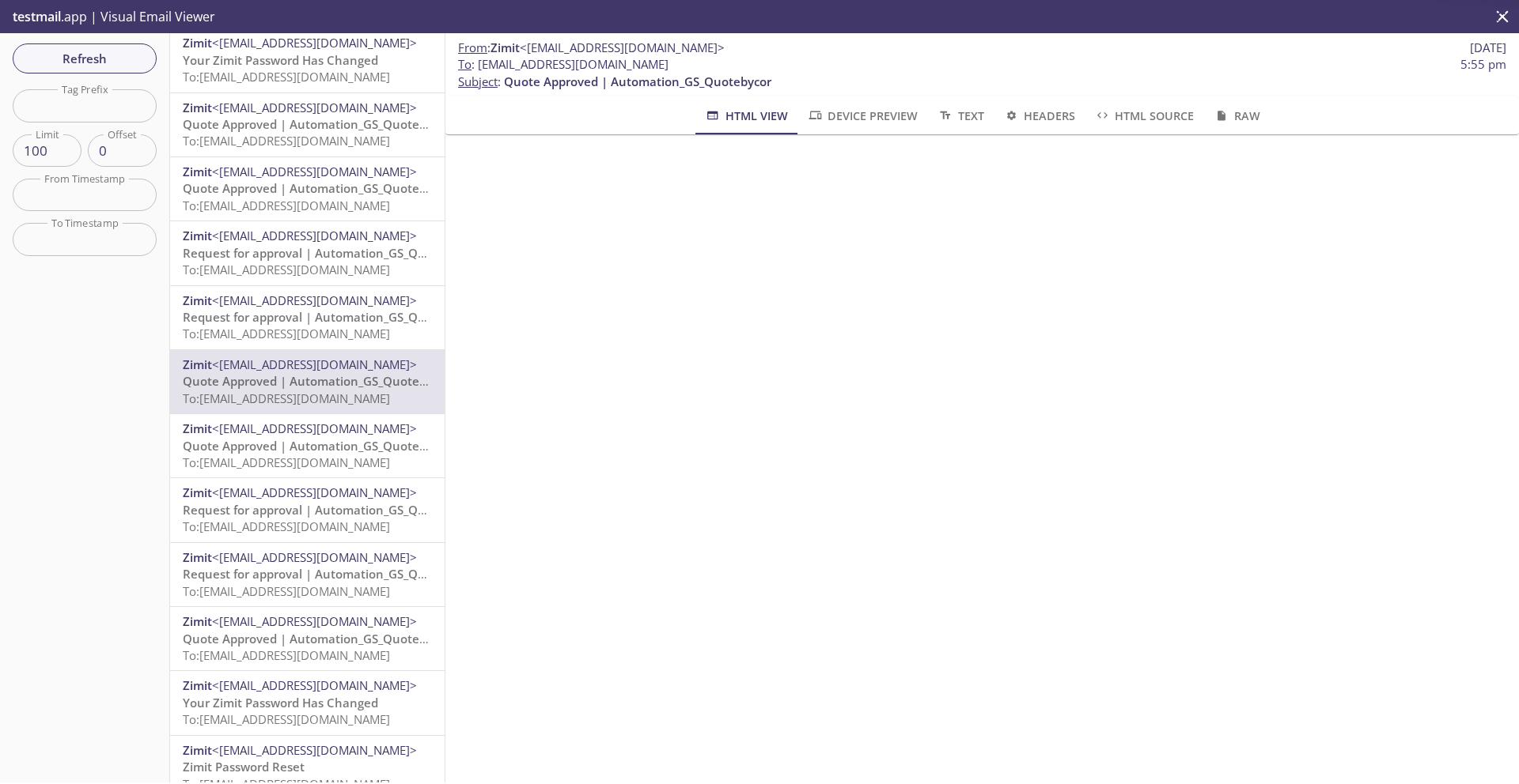
scroll to position [2316, 0]
click at [270, 203] on span "To: [EMAIL_ADDRESS][DOMAIN_NAME]" at bounding box center [286, 209] width 208 height 16
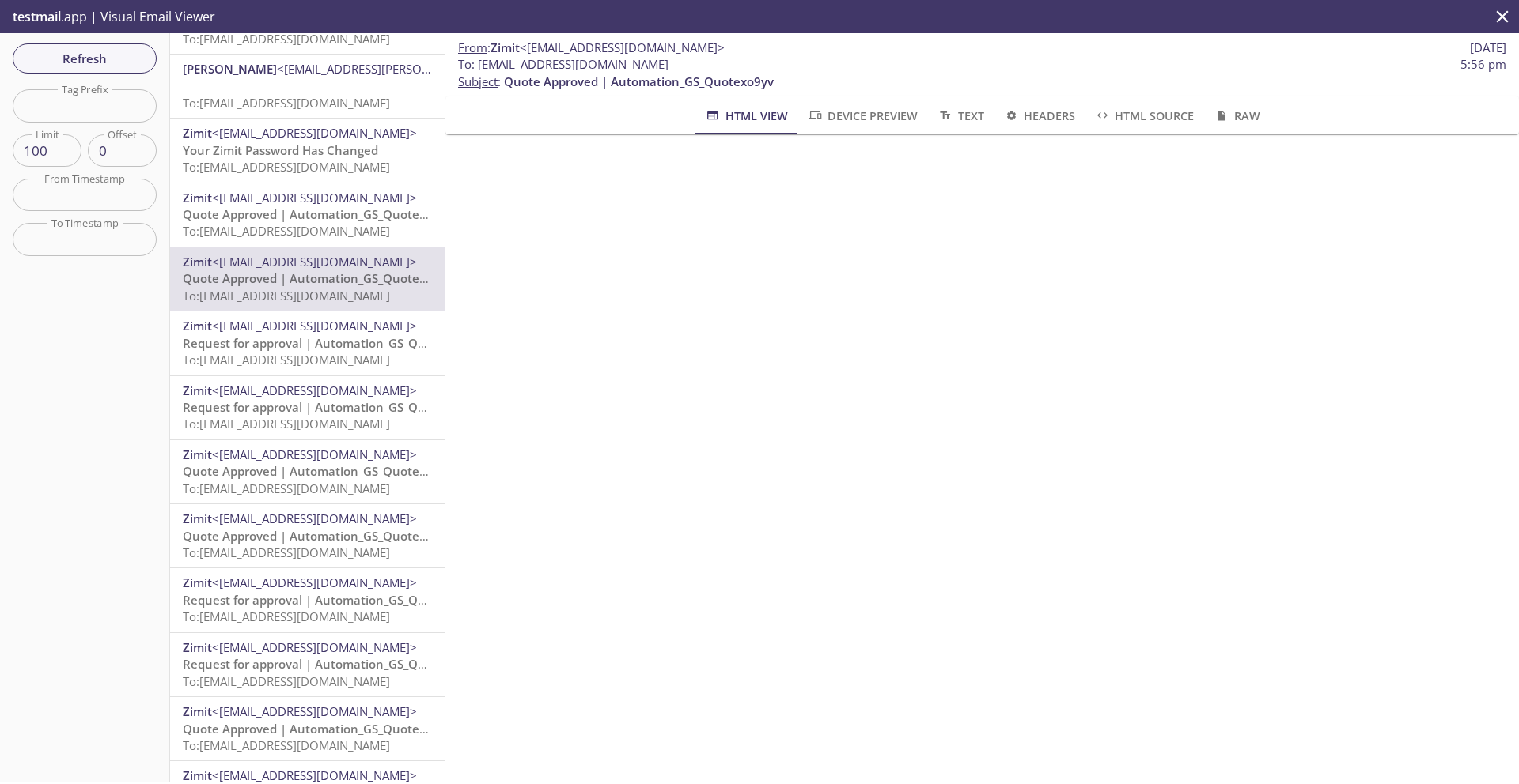
scroll to position [2223, 0]
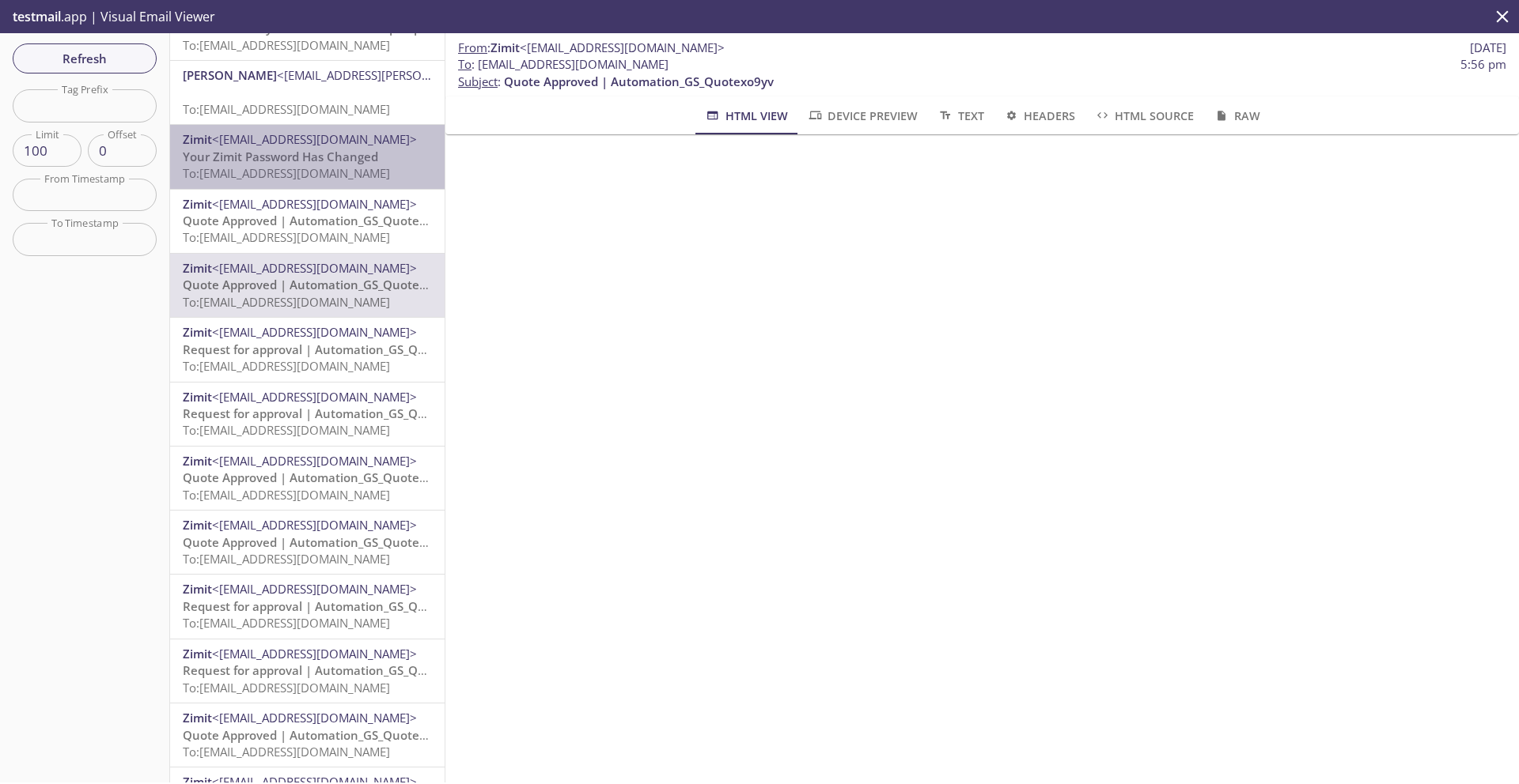
click at [280, 170] on span "To: [EMAIL_ADDRESS][DOMAIN_NAME]" at bounding box center [286, 173] width 208 height 16
